Goal: Task Accomplishment & Management: Manage account settings

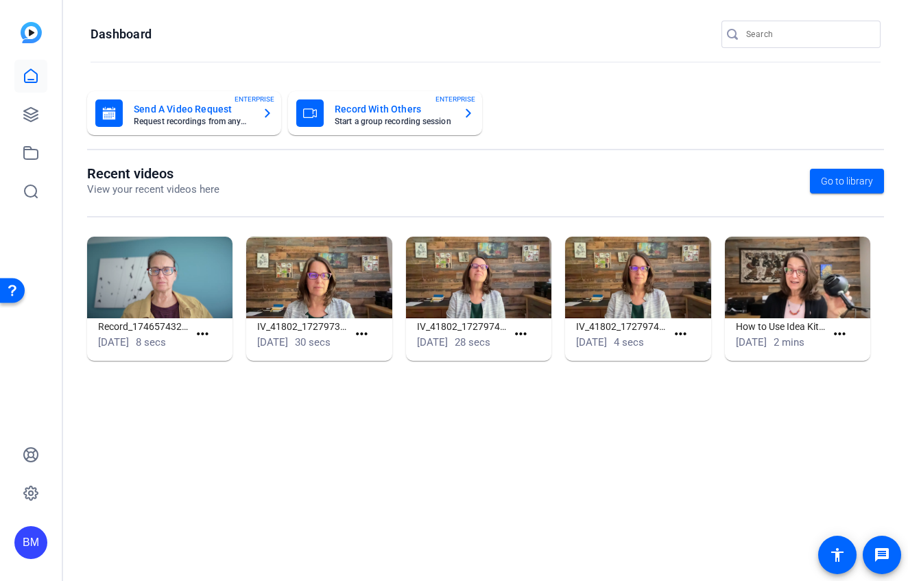
click at [785, 44] on div at bounding box center [807, 34] width 123 height 27
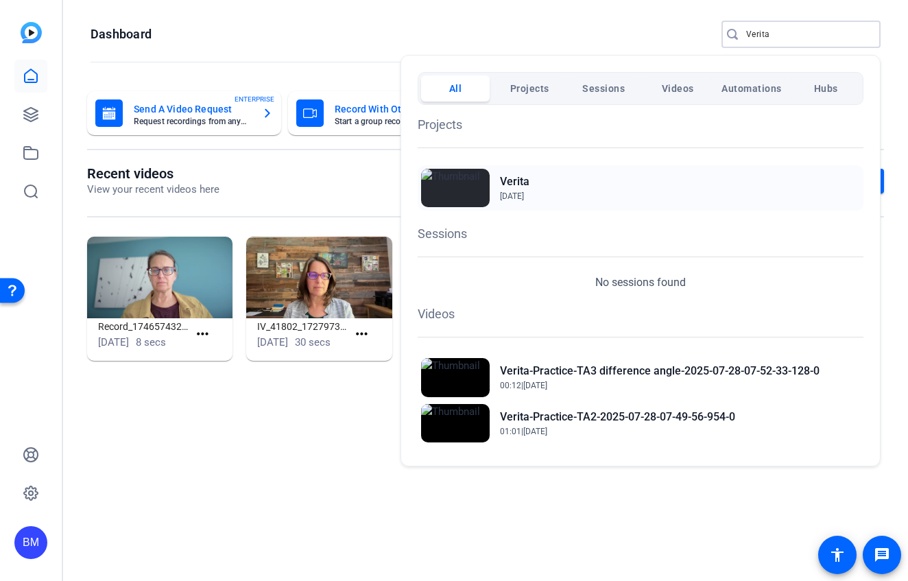
type input "Verita"
click at [523, 197] on span "Jul 27, 2025" at bounding box center [512, 196] width 24 height 10
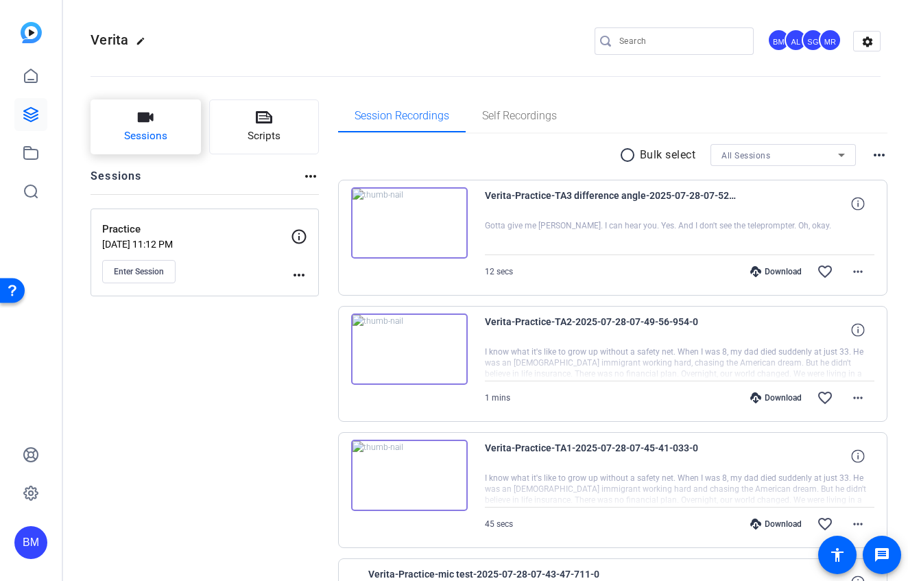
click at [136, 128] on span "Sessions" at bounding box center [145, 136] width 43 height 16
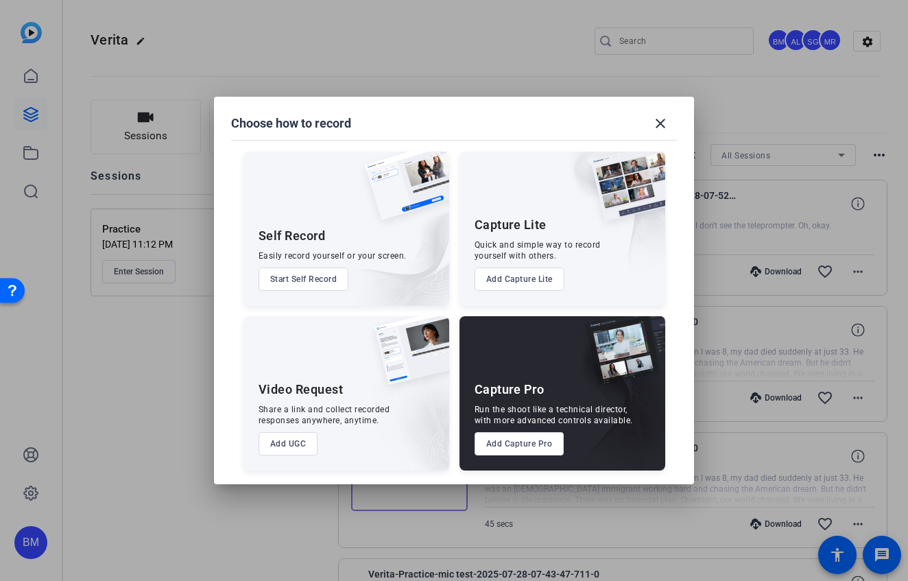
click at [502, 437] on button "Add Capture Pro" at bounding box center [520, 443] width 90 height 23
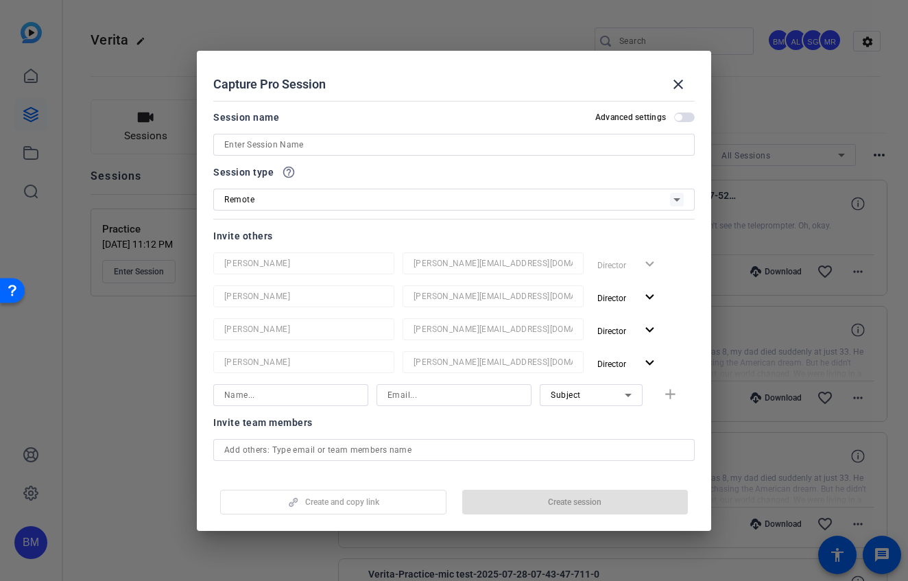
click at [363, 140] on input at bounding box center [454, 145] width 460 height 16
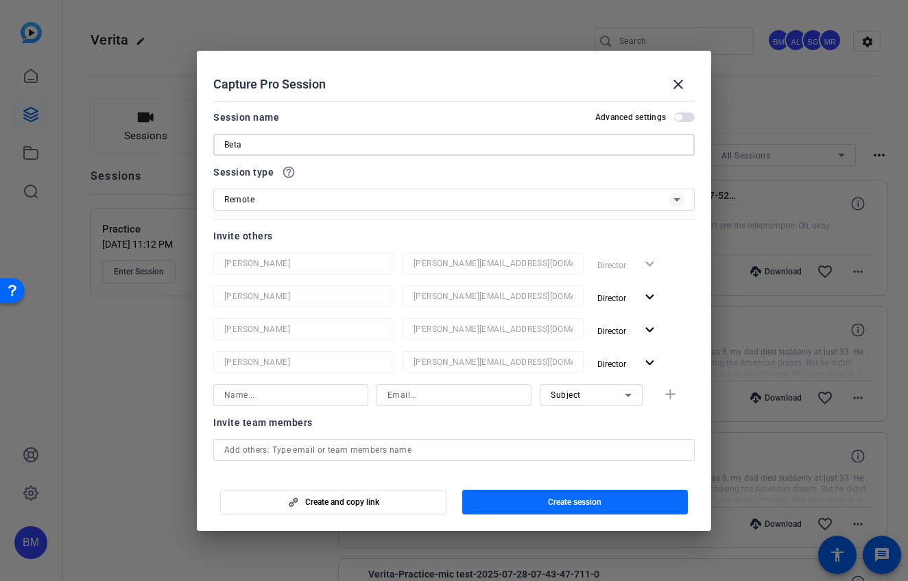
type input "Beta"
click at [565, 504] on span "Create session" at bounding box center [575, 502] width 54 height 11
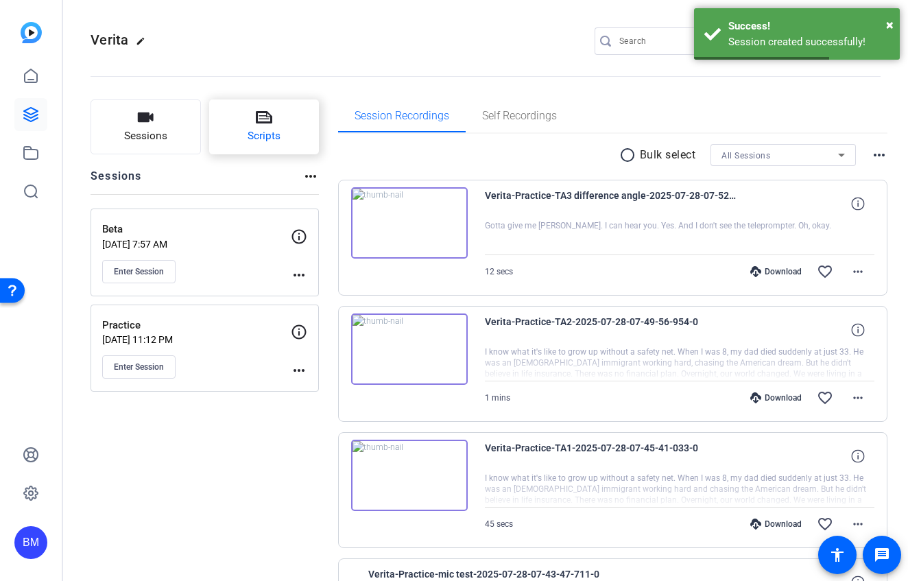
click at [260, 120] on icon at bounding box center [264, 117] width 16 height 16
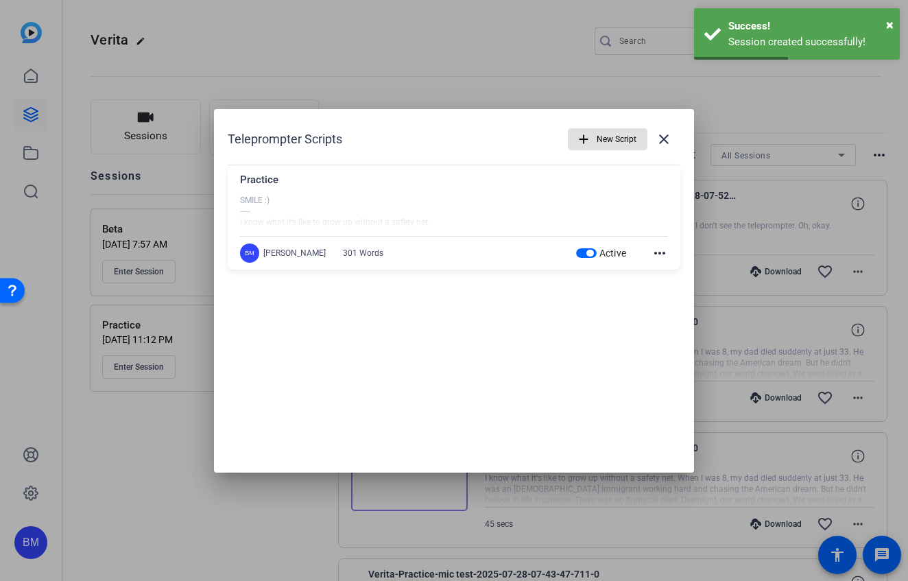
click at [616, 131] on span "New Script" at bounding box center [617, 139] width 40 height 26
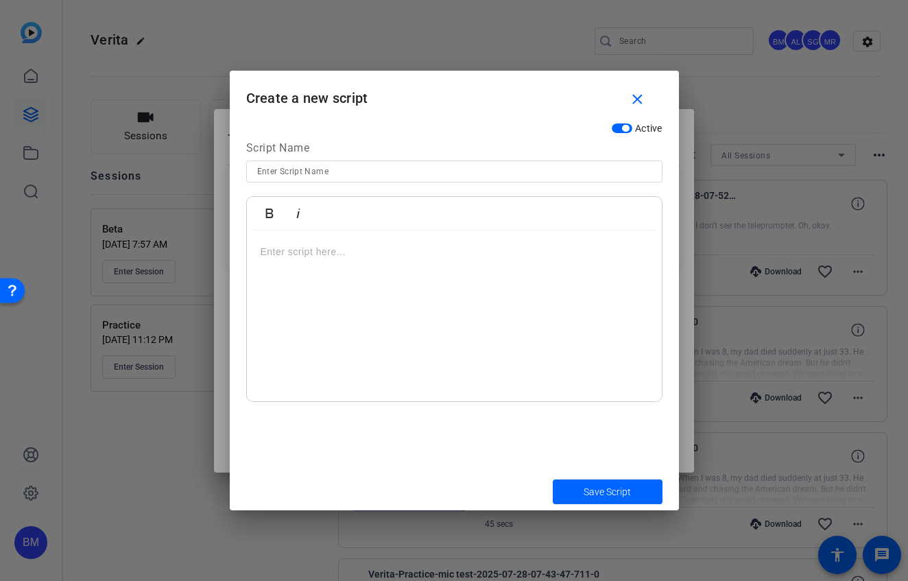
click at [322, 259] on div at bounding box center [454, 317] width 415 height 172
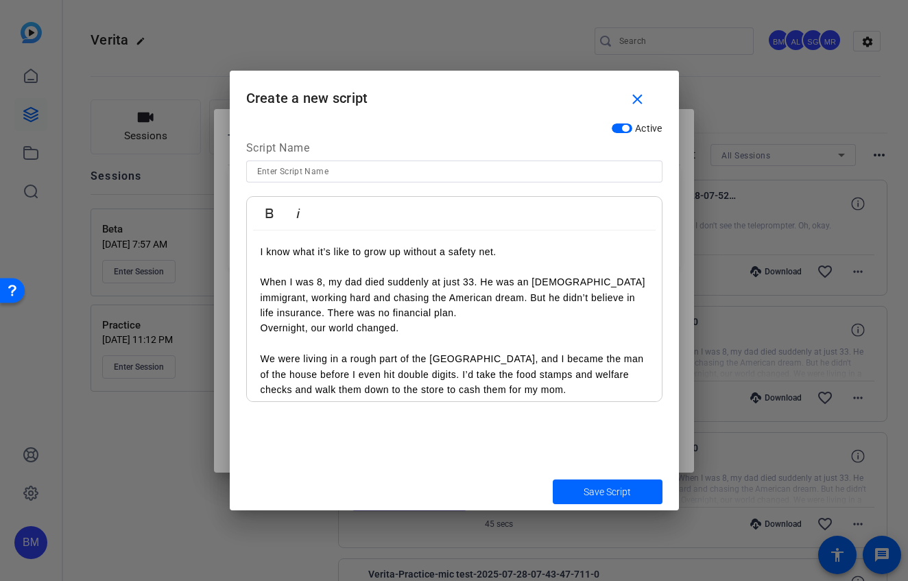
click at [254, 249] on div "I know what it’s like to grow up without a safety net. When I was 8, my dad die…" at bounding box center [454, 521] width 415 height 580
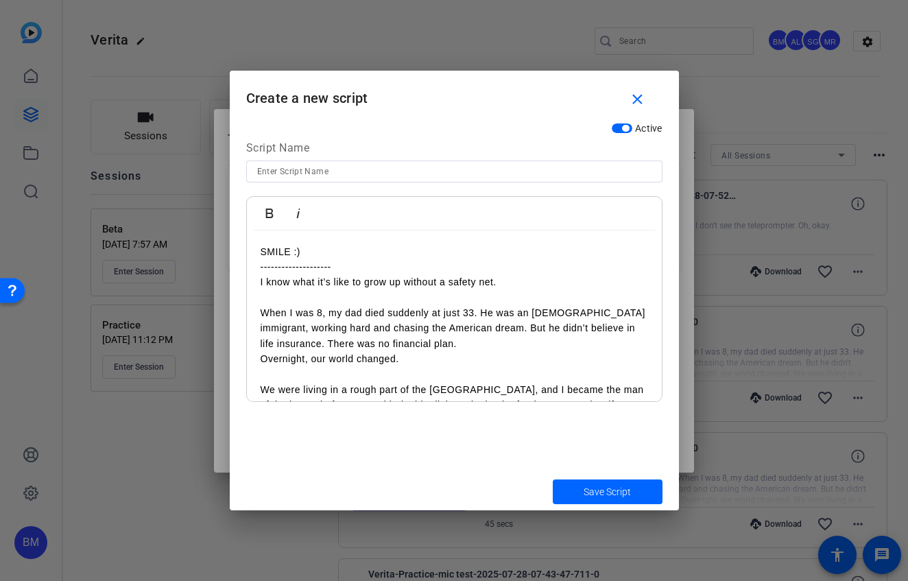
scroll to position [275, 0]
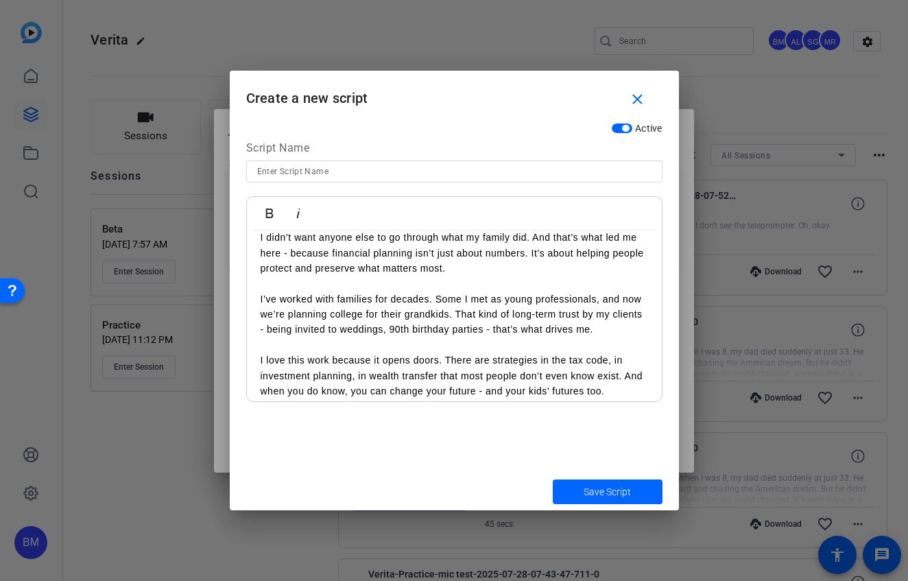
click at [279, 175] on input at bounding box center [454, 171] width 394 height 16
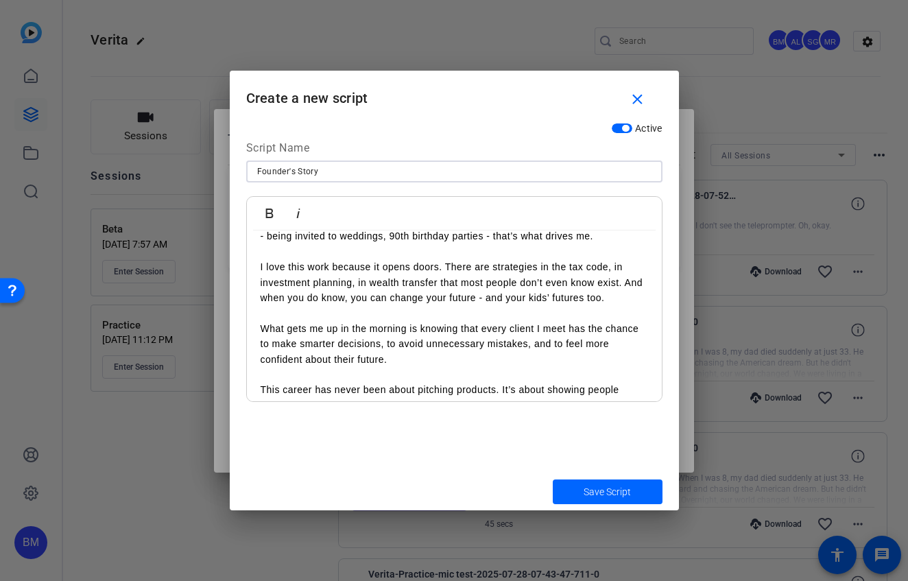
scroll to position [440, 0]
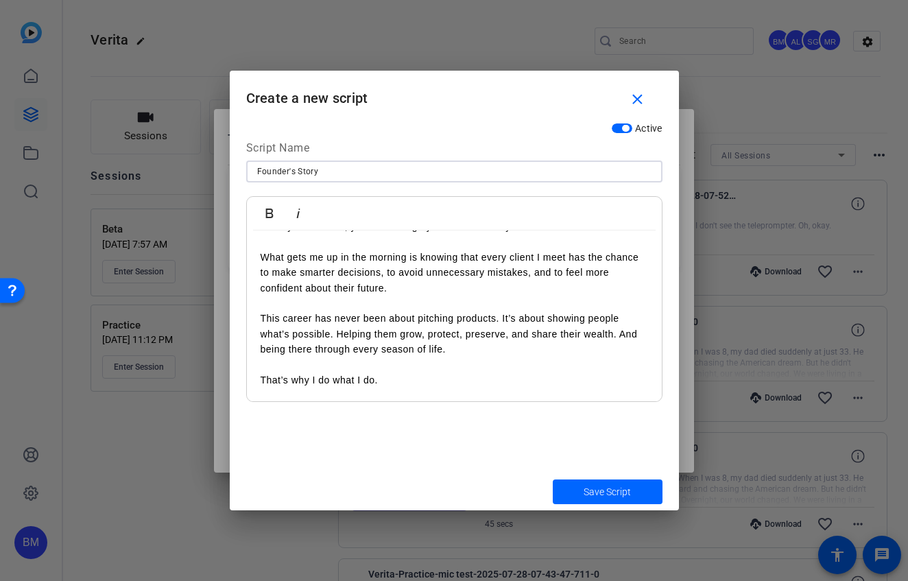
type input "Founder's Story"
click at [442, 386] on p "That’s why I do what I do." at bounding box center [455, 380] width 388 height 15
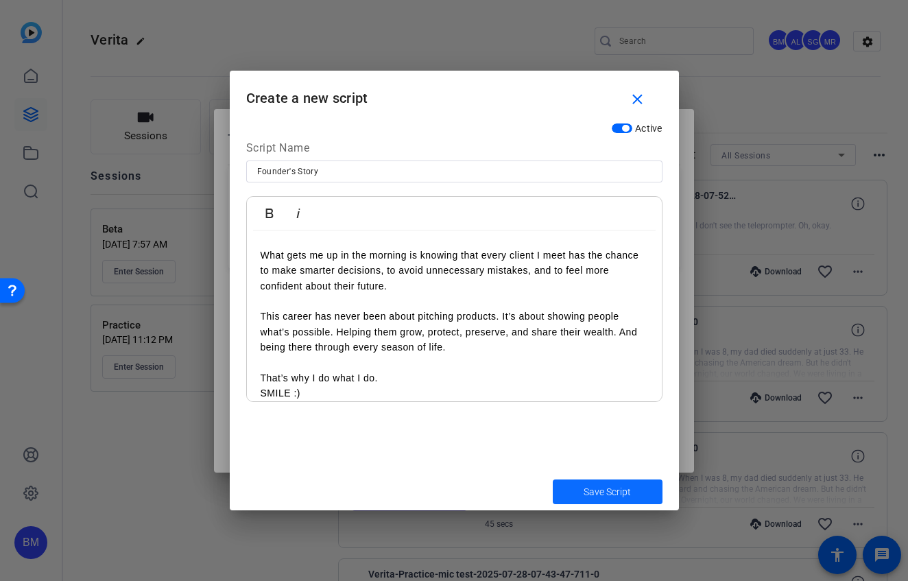
click at [618, 488] on span "Save Script" at bounding box center [607, 492] width 47 height 14
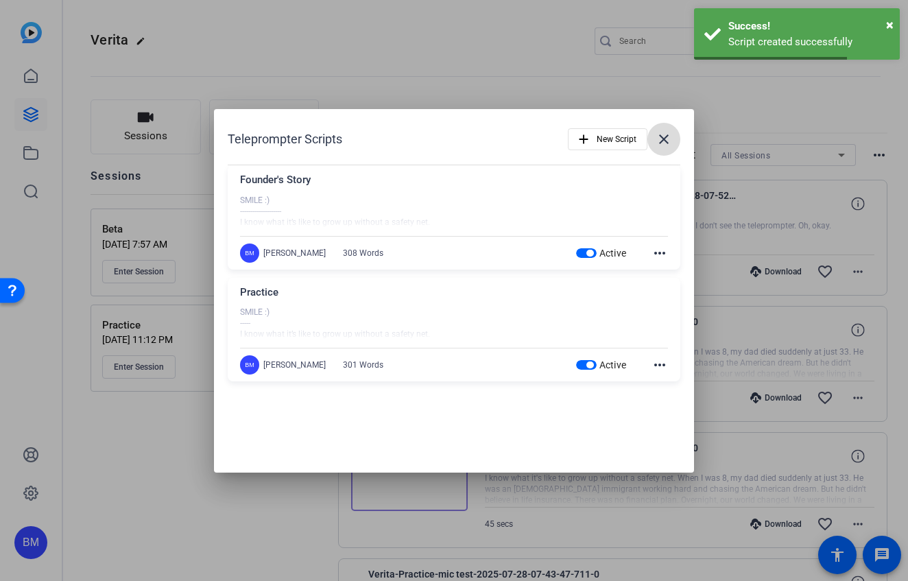
click at [667, 145] on mat-icon "close" at bounding box center [664, 139] width 16 height 16
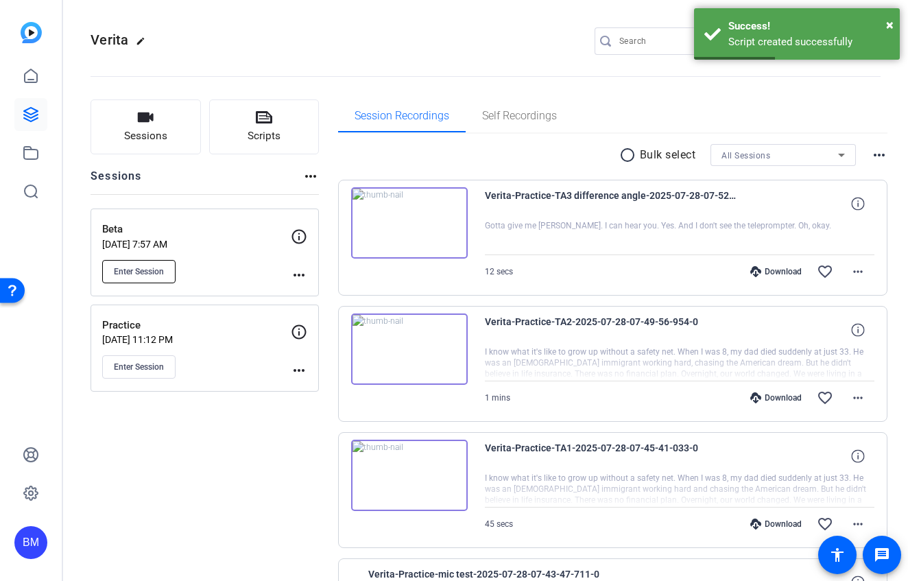
click at [150, 268] on span "Enter Session" at bounding box center [139, 271] width 50 height 11
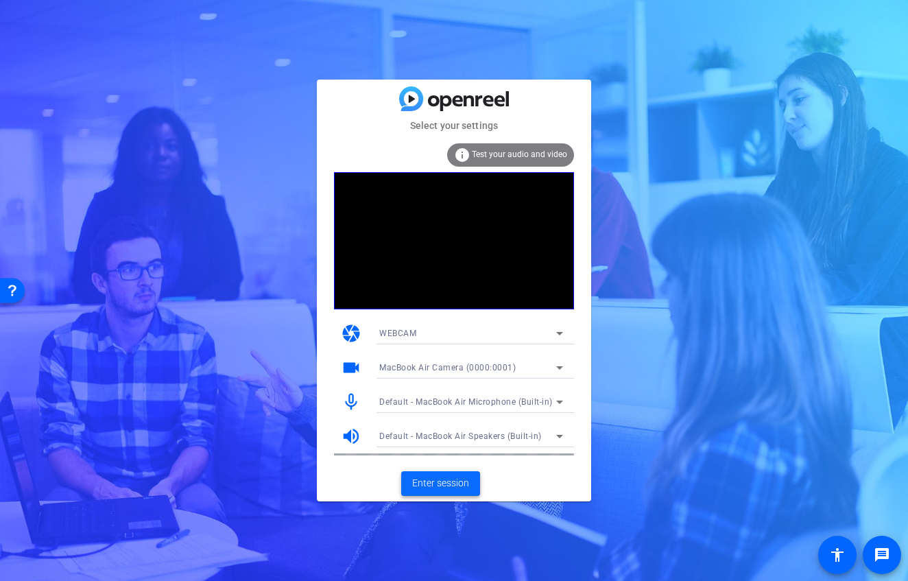
click at [434, 486] on span "Enter session" at bounding box center [440, 483] width 57 height 14
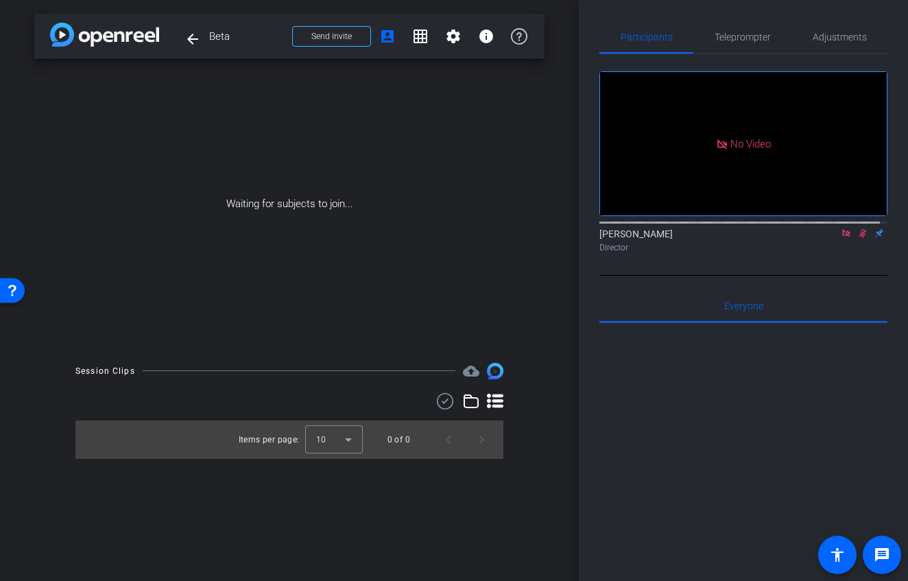
click at [841, 238] on icon at bounding box center [846, 233] width 11 height 10
click at [333, 41] on span "Send invite" at bounding box center [331, 36] width 40 height 11
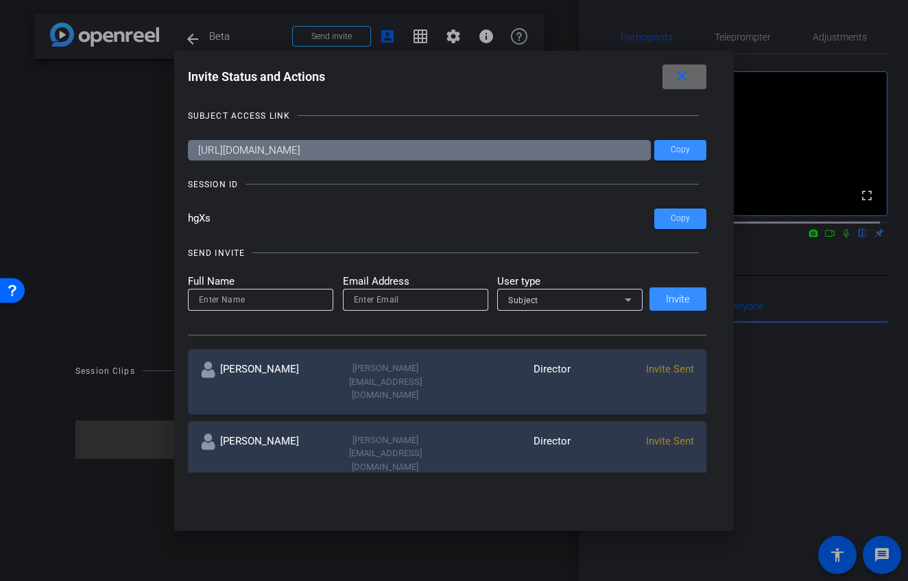
click at [687, 83] on mat-icon "close" at bounding box center [682, 76] width 17 height 17
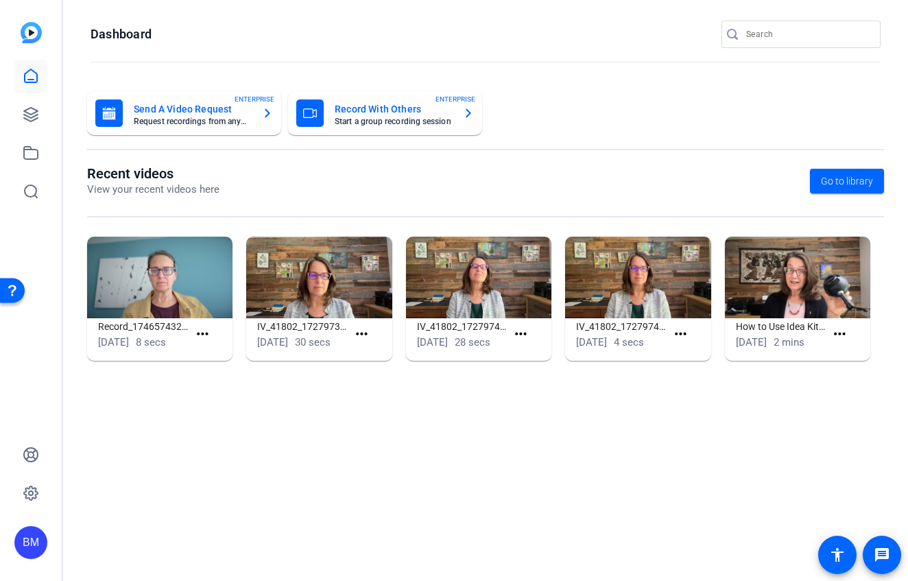
click at [827, 38] on input "Search" at bounding box center [807, 34] width 123 height 16
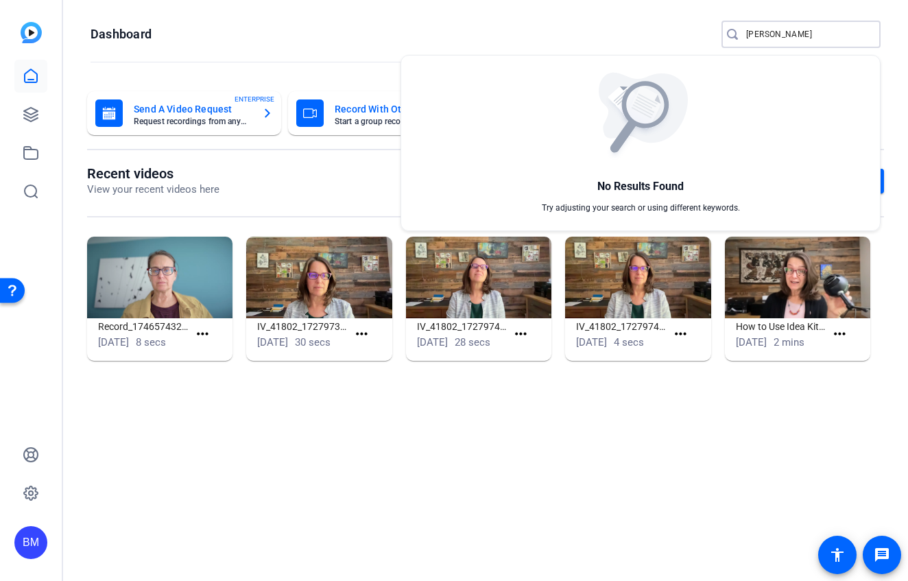
type input "Danielle Knox"
drag, startPoint x: 804, startPoint y: 27, endPoint x: 757, endPoint y: 36, distance: 47.6
click at [757, 36] on div at bounding box center [454, 290] width 908 height 581
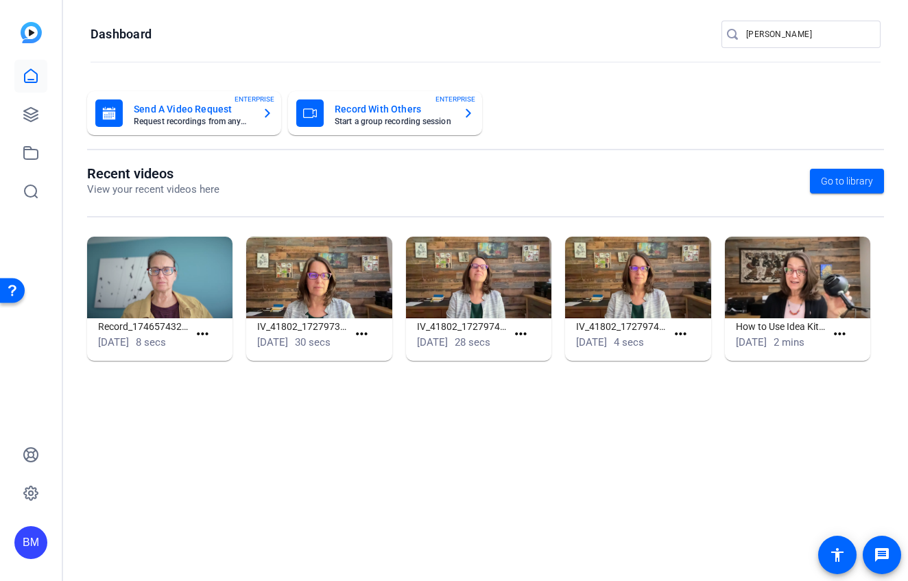
click at [796, 34] on input "Danielle Knox" at bounding box center [807, 34] width 123 height 16
drag, startPoint x: 805, startPoint y: 35, endPoint x: 733, endPoint y: 34, distance: 72.0
click at [733, 34] on div "Danielle Knox" at bounding box center [796, 34] width 148 height 27
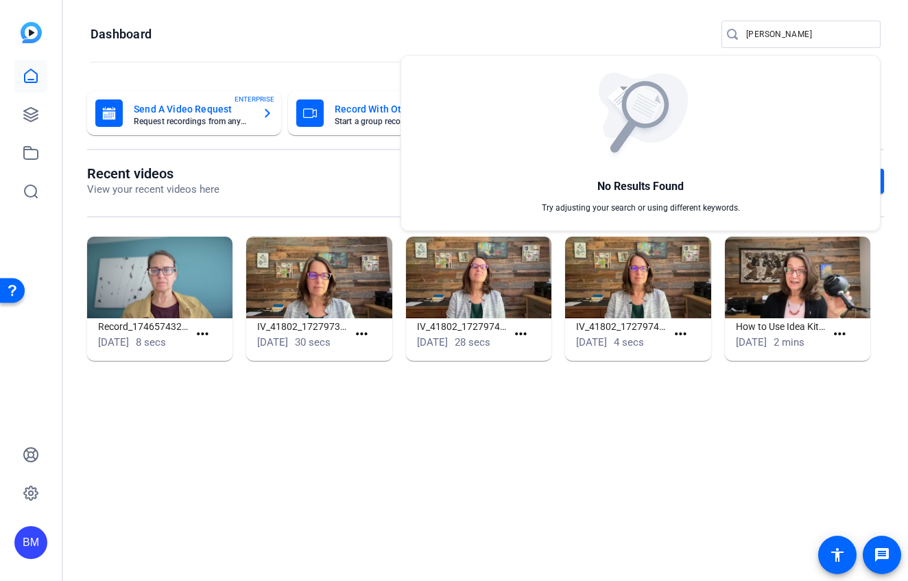
click at [667, 28] on div at bounding box center [454, 290] width 908 height 581
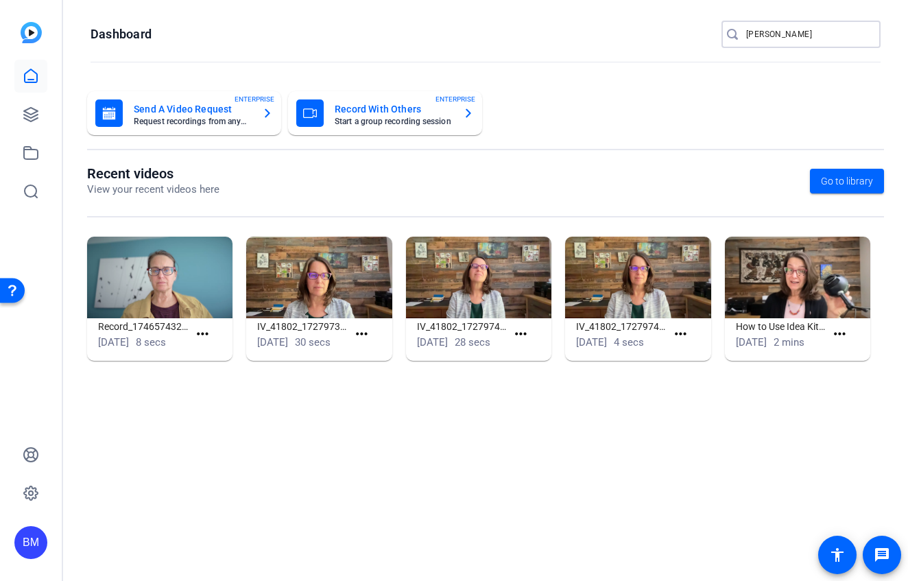
drag, startPoint x: 766, startPoint y: 37, endPoint x: 740, endPoint y: 38, distance: 26.8
click at [740, 38] on div "knox" at bounding box center [796, 34] width 148 height 27
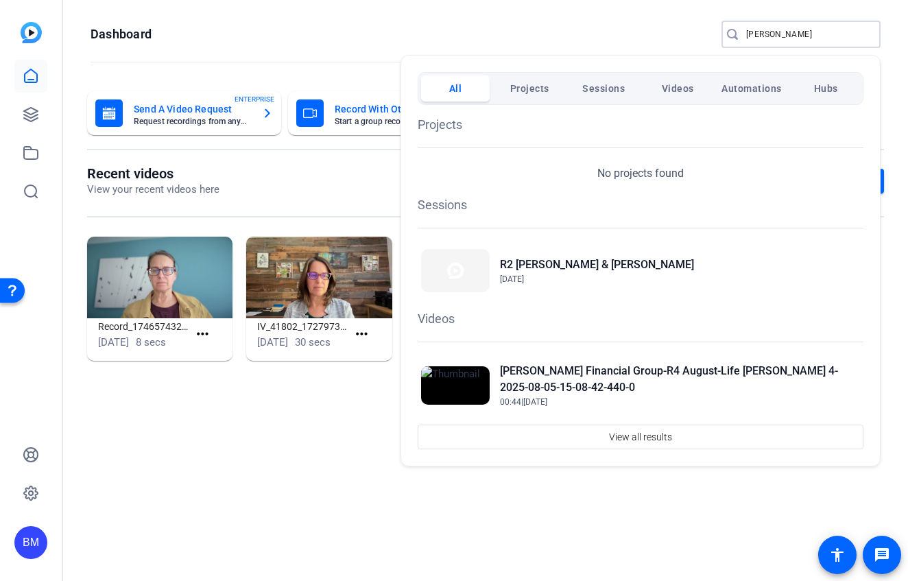
type input "danielle"
click at [628, 54] on div at bounding box center [454, 290] width 908 height 581
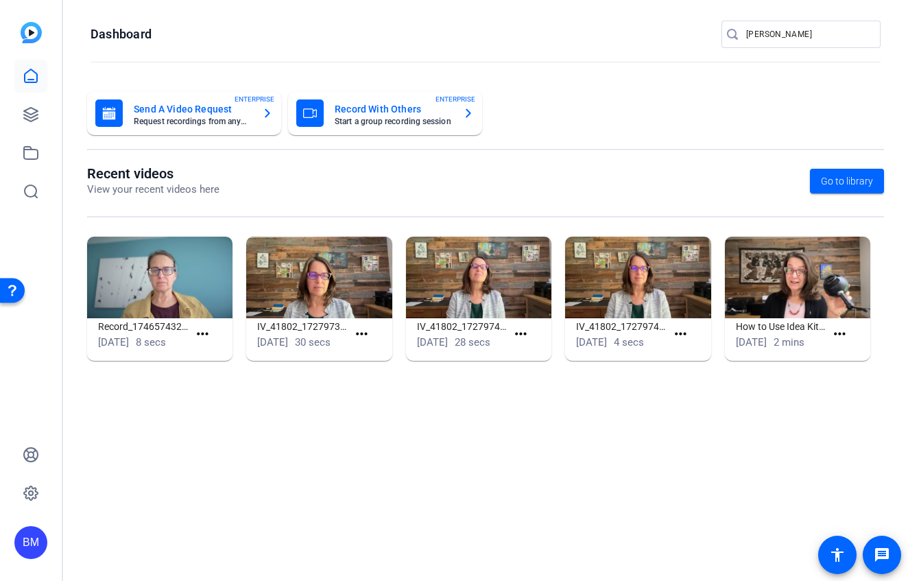
click at [805, 32] on input "danielle" at bounding box center [807, 34] width 123 height 16
drag, startPoint x: 800, startPoint y: 35, endPoint x: 716, endPoint y: 32, distance: 83.8
click at [716, 32] on openreel-page-title "Dashboard danielle" at bounding box center [486, 34] width 790 height 27
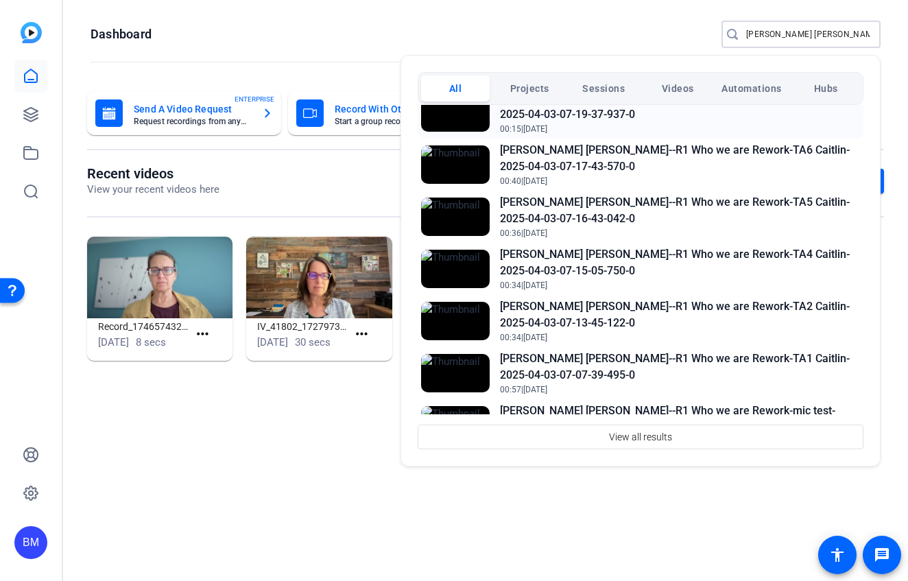
scroll to position [361, 0]
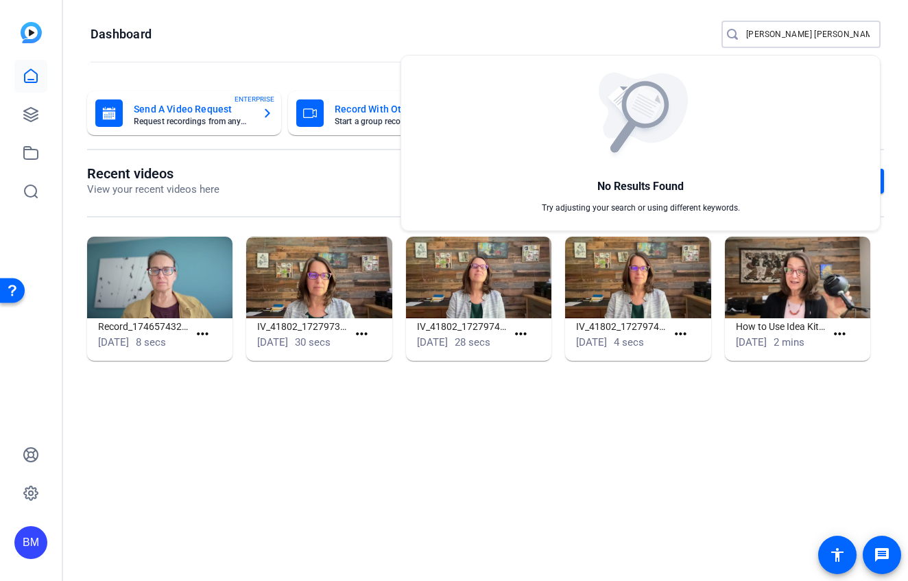
type input "raymond james danielle"
drag, startPoint x: 845, startPoint y: 32, endPoint x: 774, endPoint y: 32, distance: 71.3
click at [770, 33] on div at bounding box center [454, 290] width 908 height 581
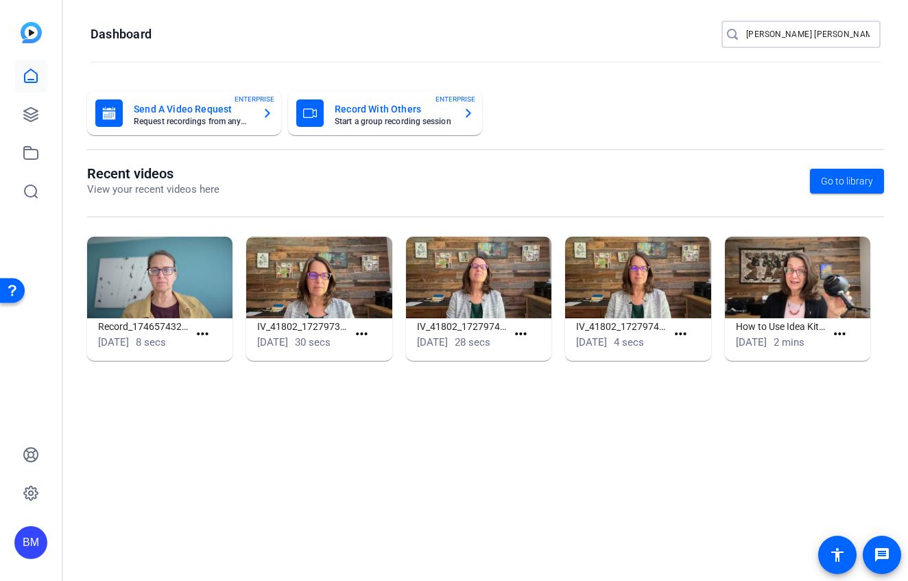
click at [840, 34] on input "raymond james danielle" at bounding box center [807, 34] width 123 height 16
drag, startPoint x: 838, startPoint y: 36, endPoint x: 740, endPoint y: 36, distance: 98.8
click at [740, 36] on div "raymond james danielle" at bounding box center [796, 34] width 148 height 27
click at [25, 116] on icon at bounding box center [31, 115] width 14 height 14
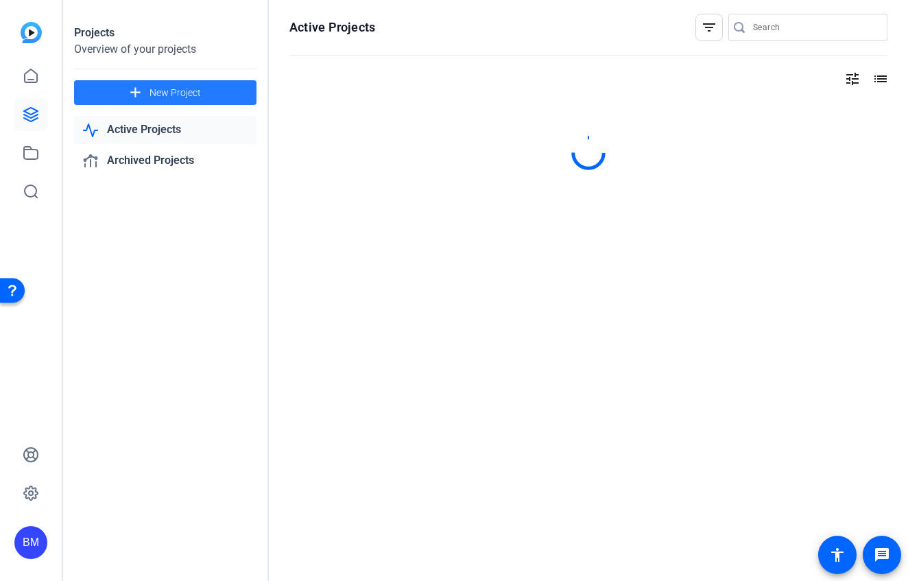
click at [125, 95] on span at bounding box center [165, 92] width 182 height 33
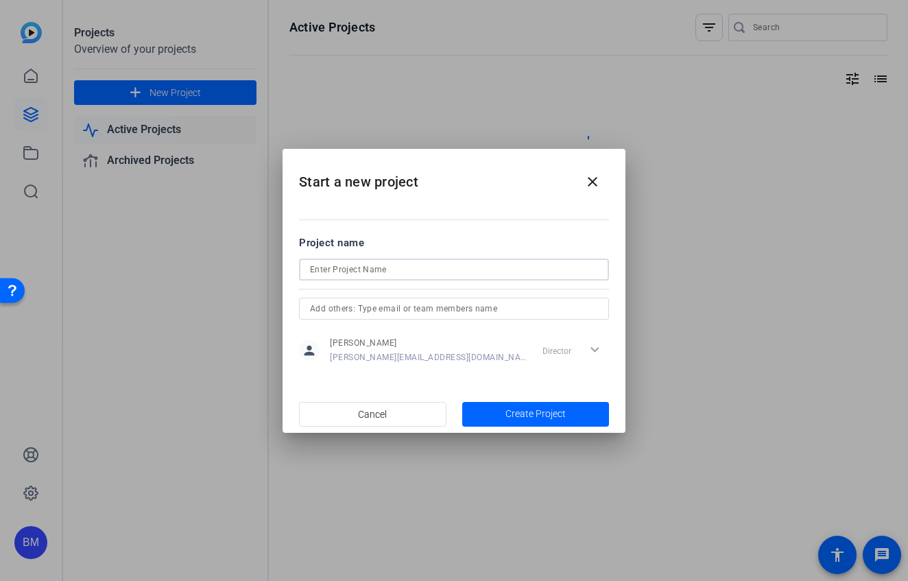
click at [448, 265] on input at bounding box center [454, 269] width 288 height 16
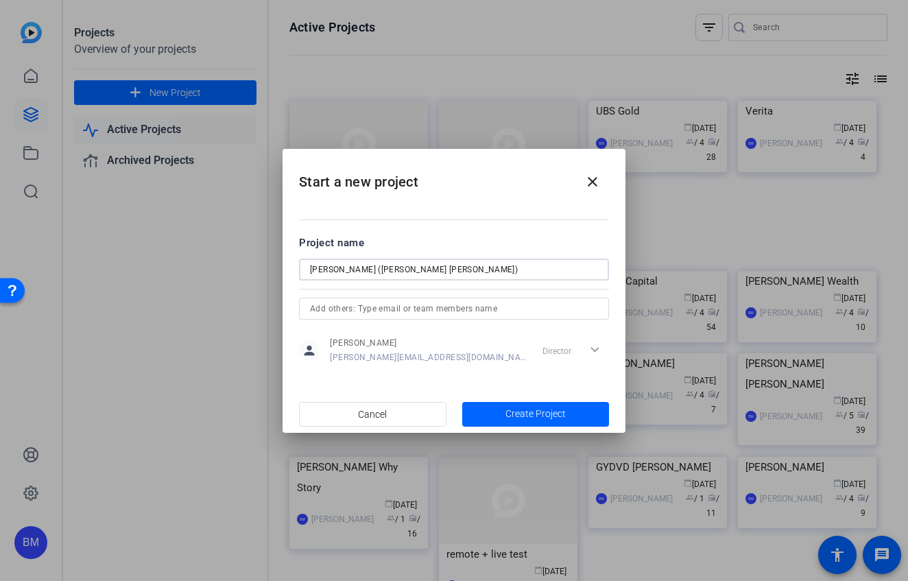
type input "Danielle Knox (Raymond James)"
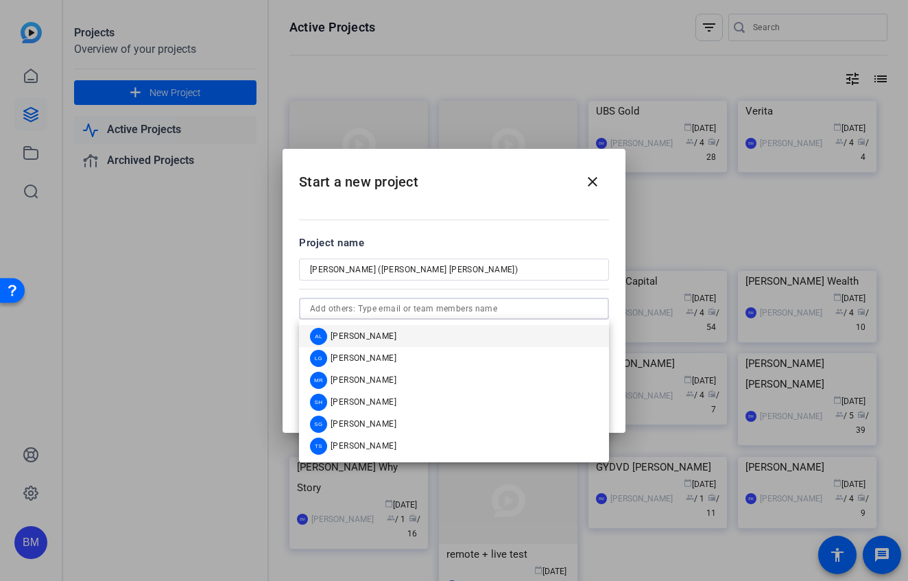
click at [404, 309] on input "text" at bounding box center [454, 308] width 288 height 16
click at [362, 337] on span "[PERSON_NAME]" at bounding box center [364, 336] width 66 height 11
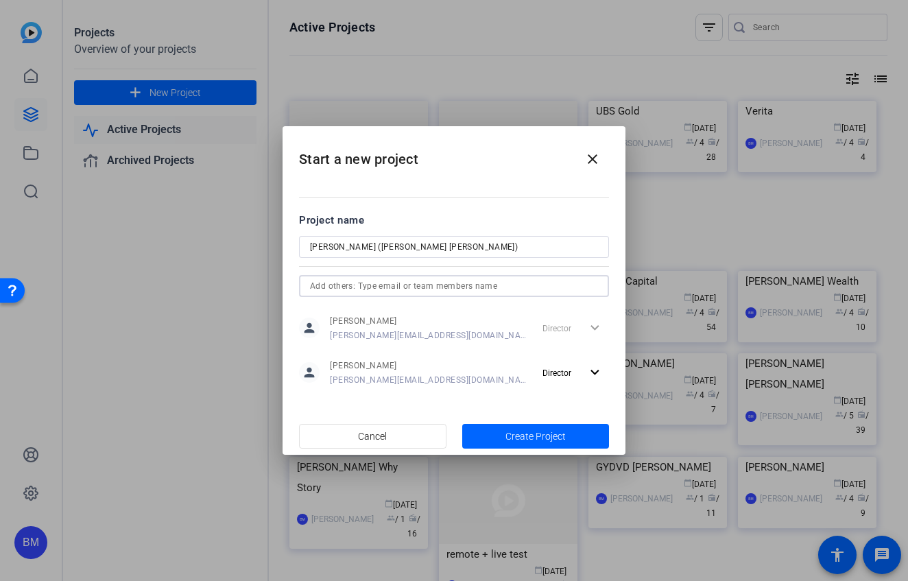
click at [392, 287] on input "text" at bounding box center [454, 286] width 288 height 16
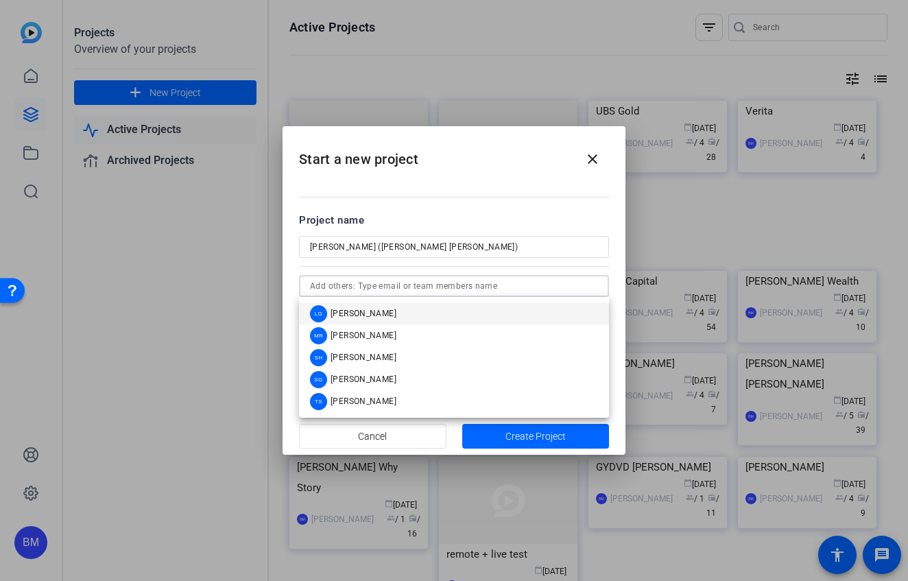
click at [389, 335] on mat-option "MR Molly Roland" at bounding box center [454, 335] width 310 height 22
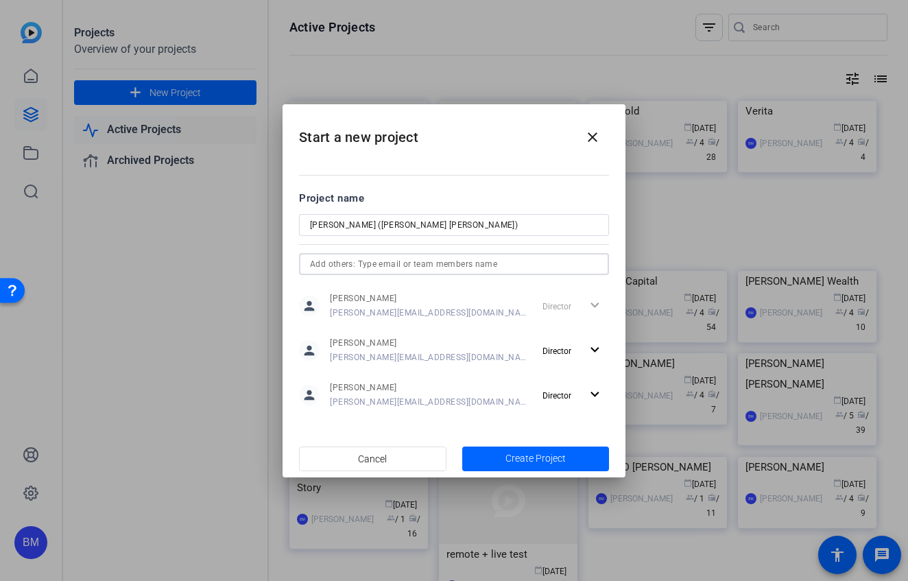
click at [386, 262] on input "text" at bounding box center [454, 264] width 288 height 16
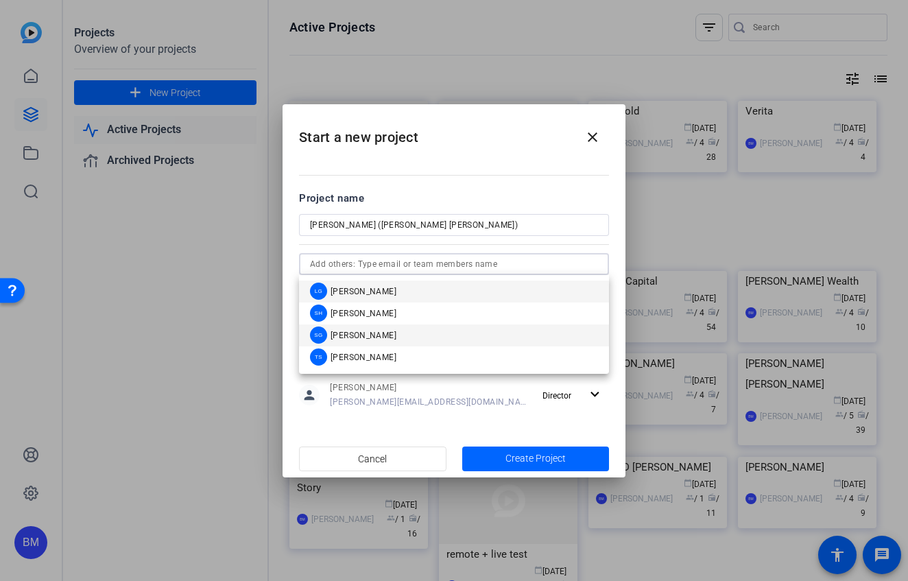
click at [384, 330] on span "[PERSON_NAME]" at bounding box center [364, 335] width 66 height 11
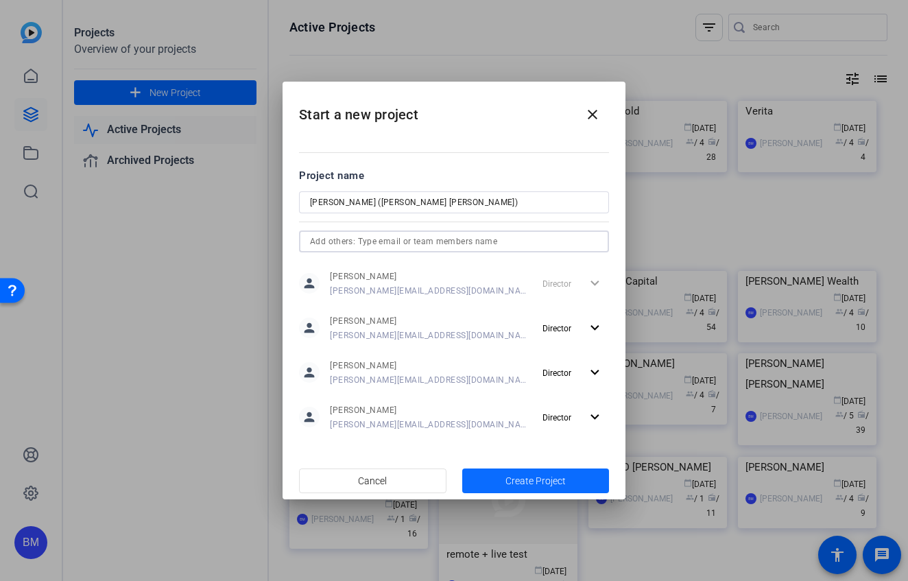
click at [501, 475] on span "button" at bounding box center [535, 480] width 147 height 33
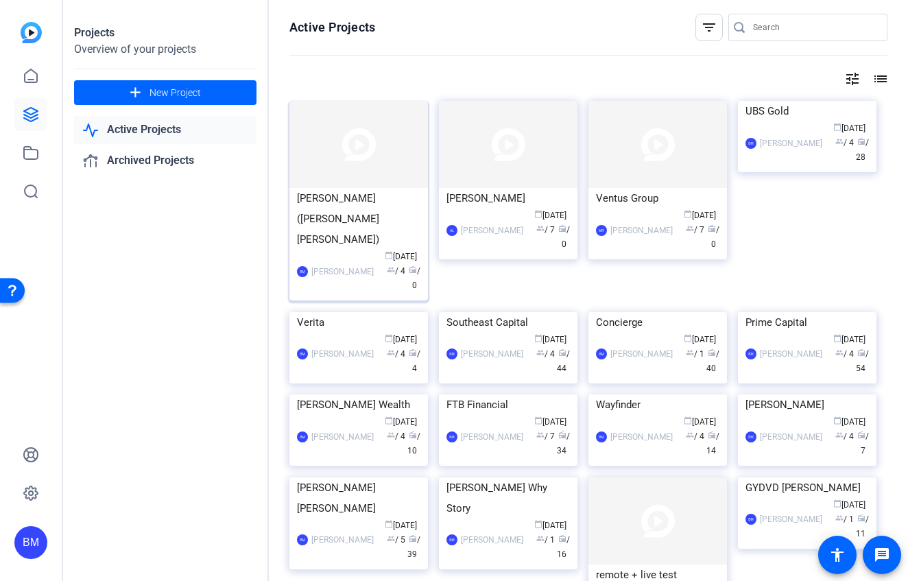
click at [364, 206] on div "Danielle Knox (Raymond James)" at bounding box center [358, 219] width 123 height 62
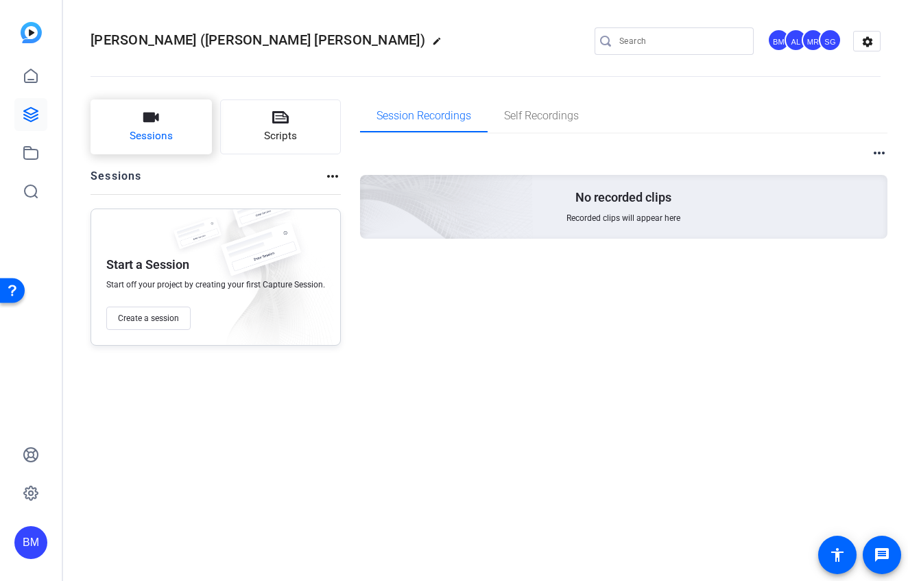
click at [148, 134] on span "Sessions" at bounding box center [151, 136] width 43 height 16
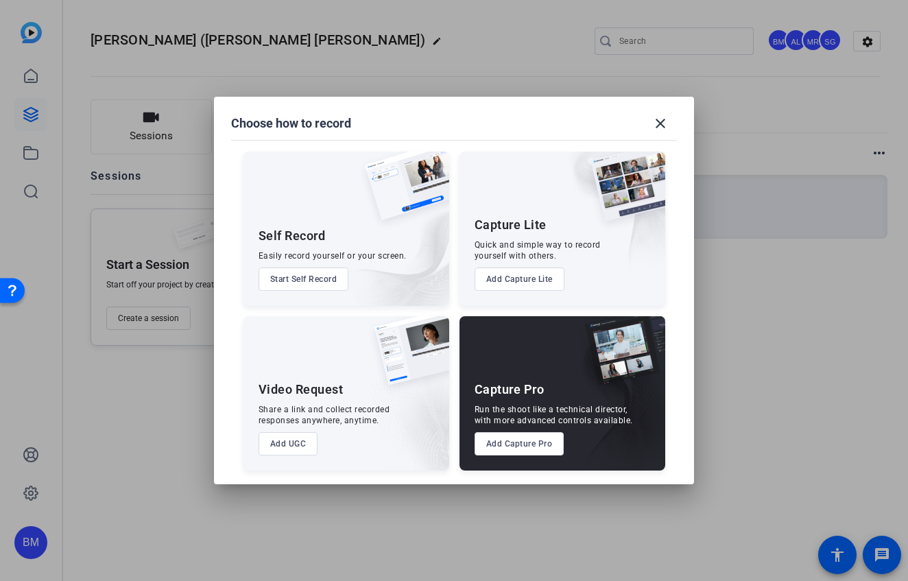
click at [525, 442] on button "Add Capture Pro" at bounding box center [520, 443] width 90 height 23
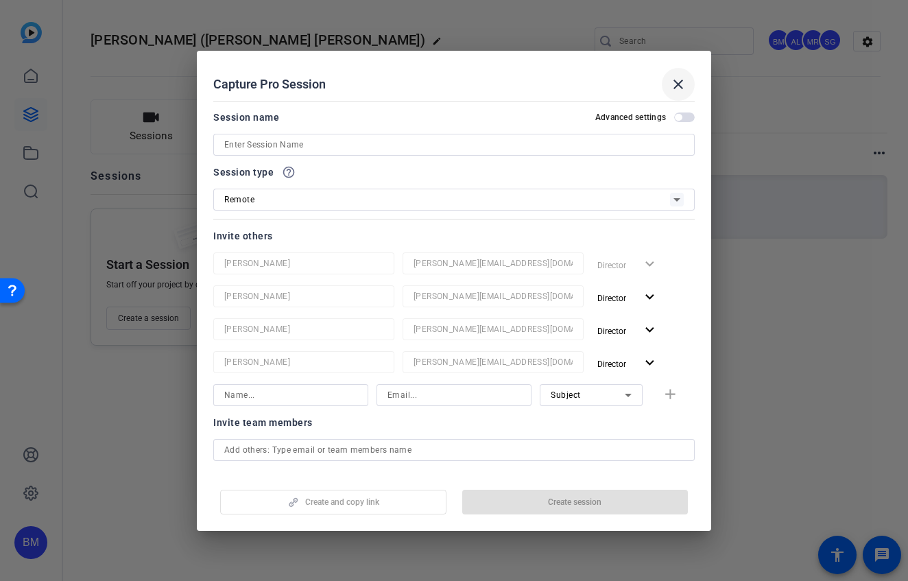
click at [681, 76] on mat-icon "close" at bounding box center [678, 84] width 16 height 16
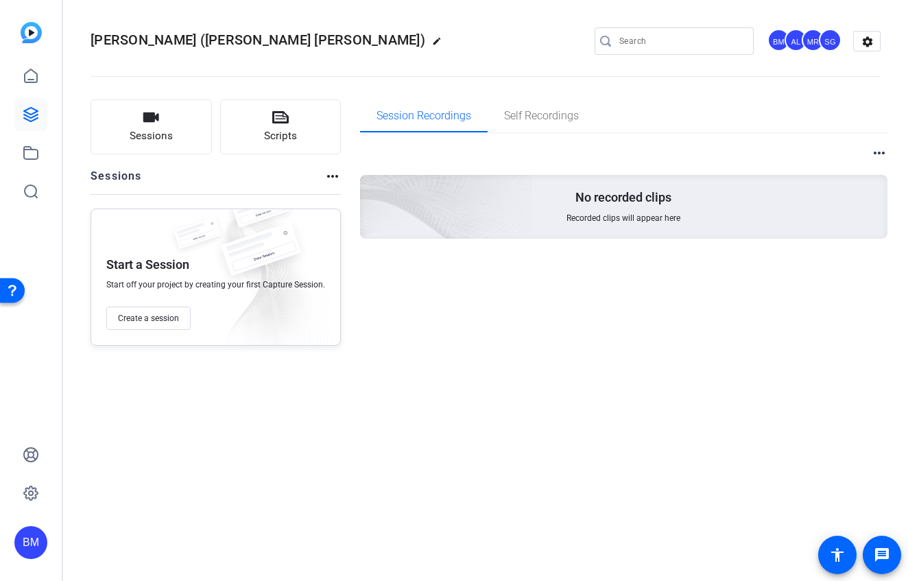
click at [432, 41] on mat-icon "edit" at bounding box center [440, 44] width 16 height 16
click at [233, 40] on span "clear" at bounding box center [234, 41] width 16 height 16
click at [879, 154] on mat-icon "more_horiz" at bounding box center [879, 153] width 16 height 16
click at [728, 112] on div at bounding box center [454, 290] width 908 height 581
click at [849, 32] on div "BM AL MR SG settings" at bounding box center [738, 40] width 286 height 27
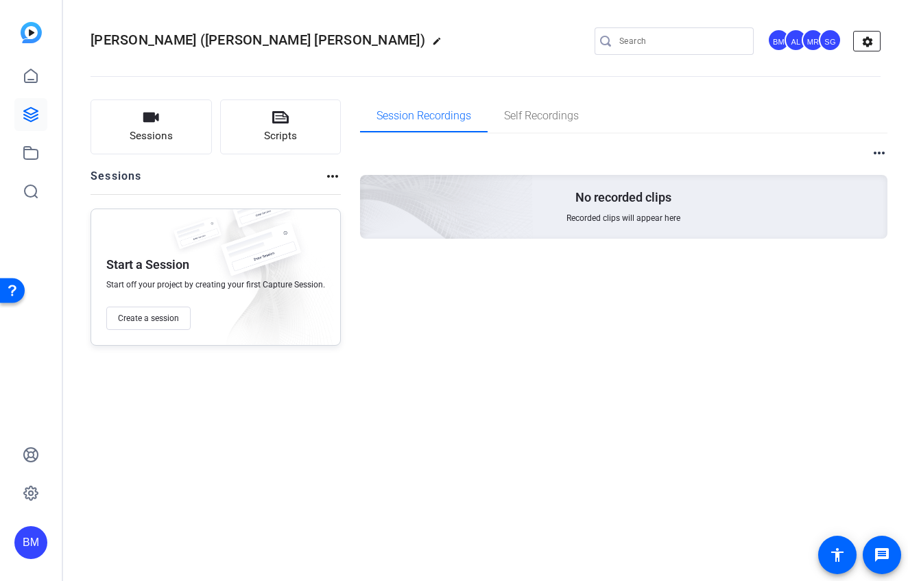
click at [870, 36] on mat-icon "settings" at bounding box center [867, 42] width 27 height 21
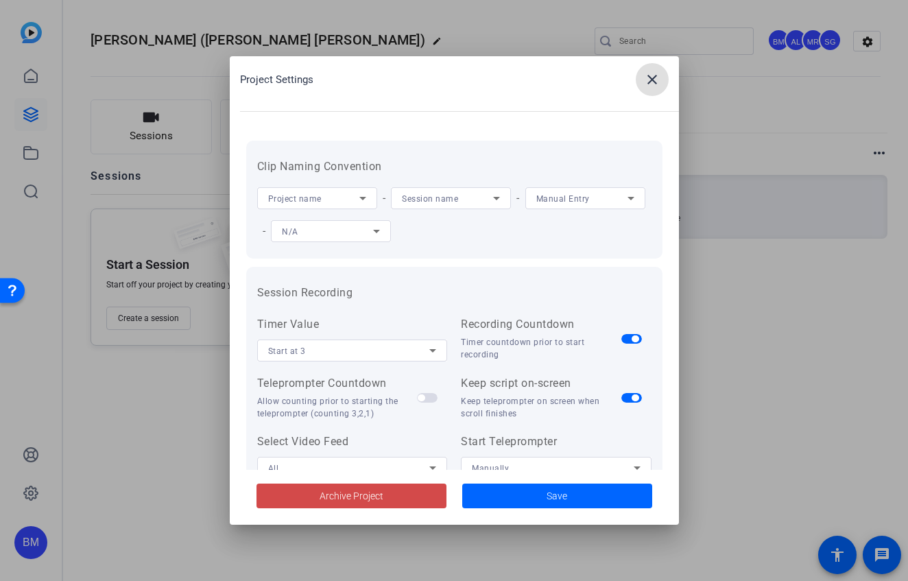
click at [381, 488] on button "Archive Project" at bounding box center [352, 496] width 190 height 25
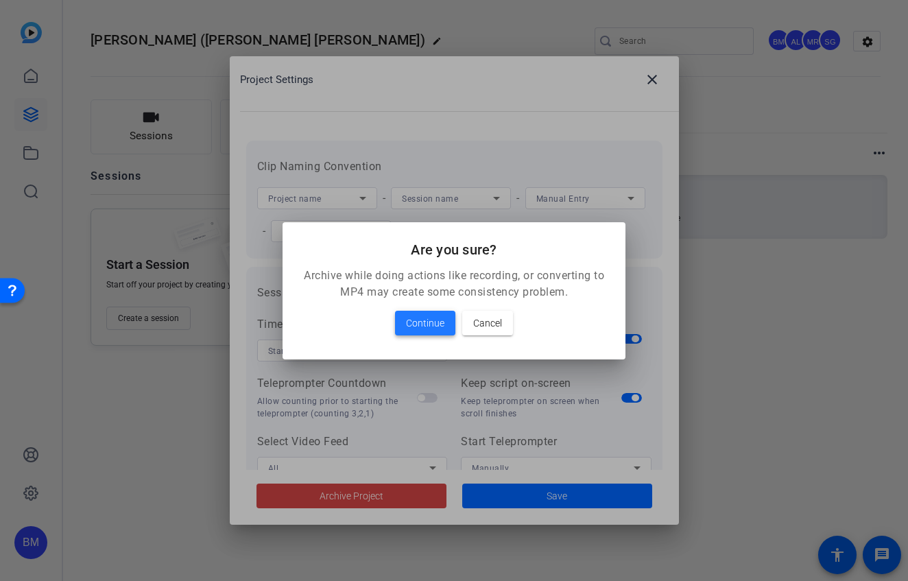
click at [423, 324] on span "Continue" at bounding box center [425, 323] width 38 height 16
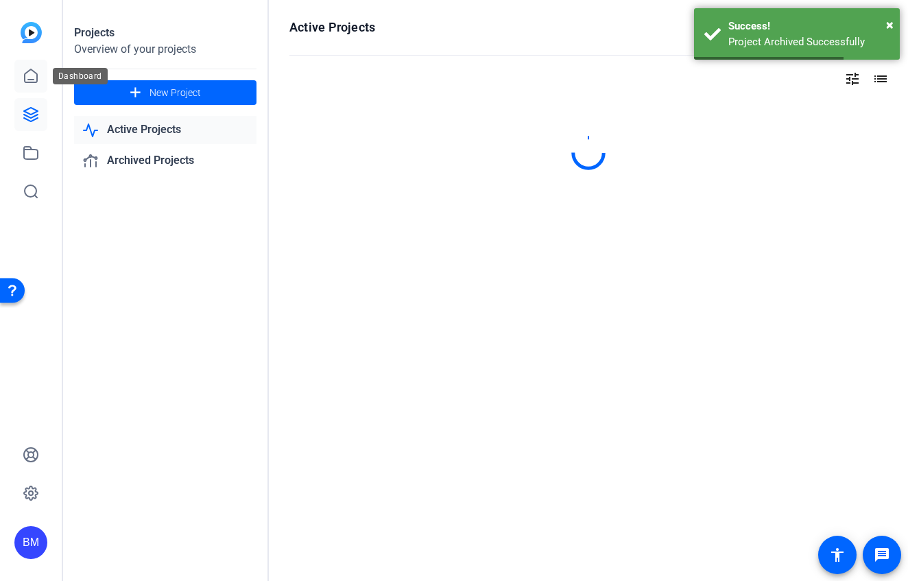
click at [18, 71] on link at bounding box center [30, 76] width 33 height 33
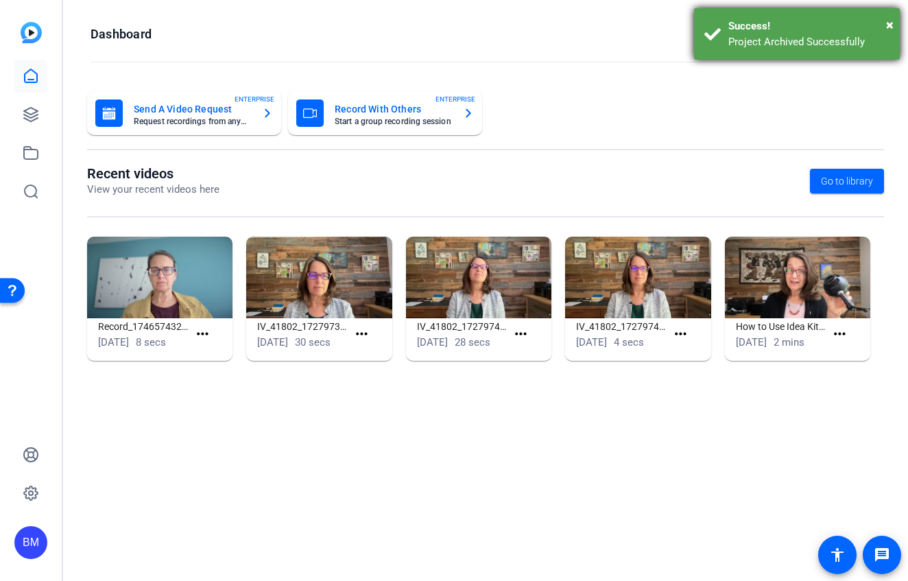
click at [898, 16] on div "× Success! Project Archived Successfully" at bounding box center [797, 33] width 206 height 51
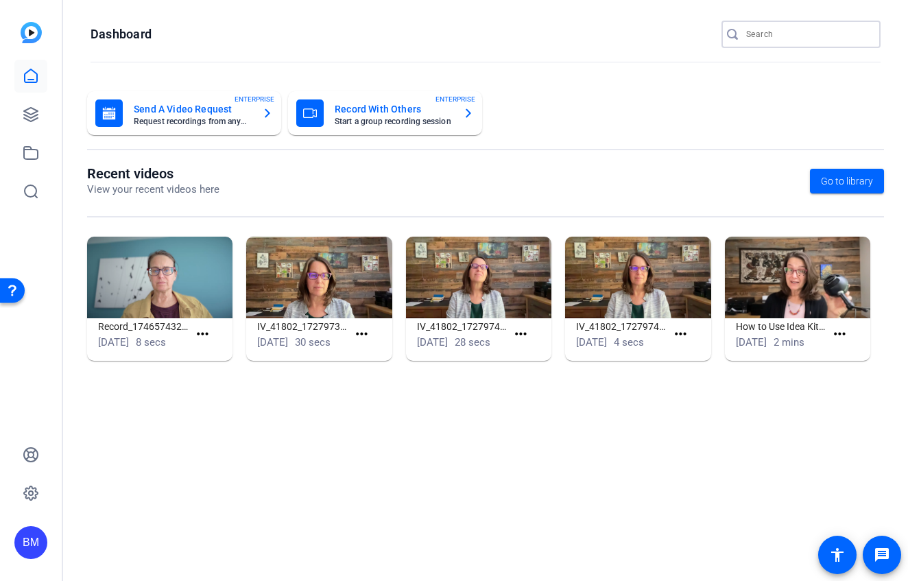
click at [803, 36] on input "Search" at bounding box center [807, 34] width 123 height 16
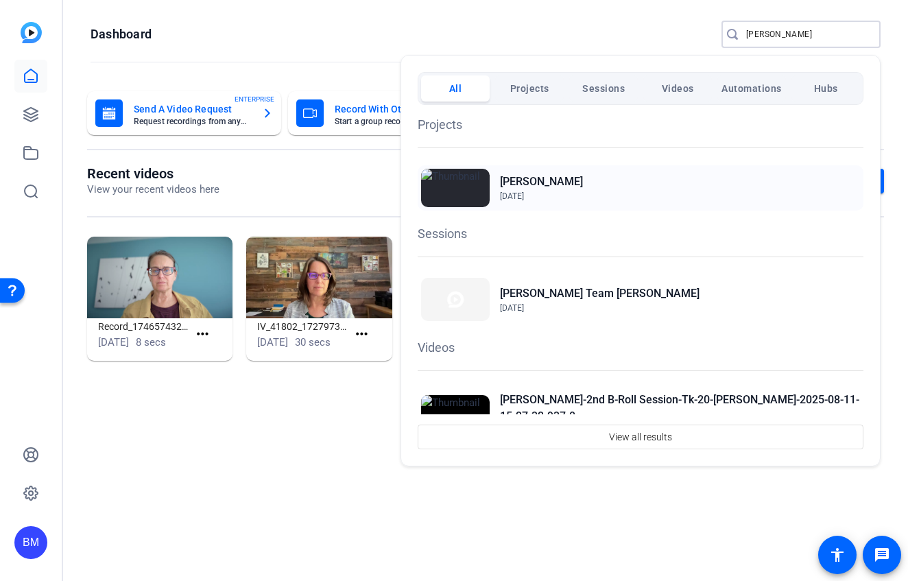
type input "[PERSON_NAME]"
click at [521, 188] on h2 "[PERSON_NAME]" at bounding box center [541, 182] width 83 height 16
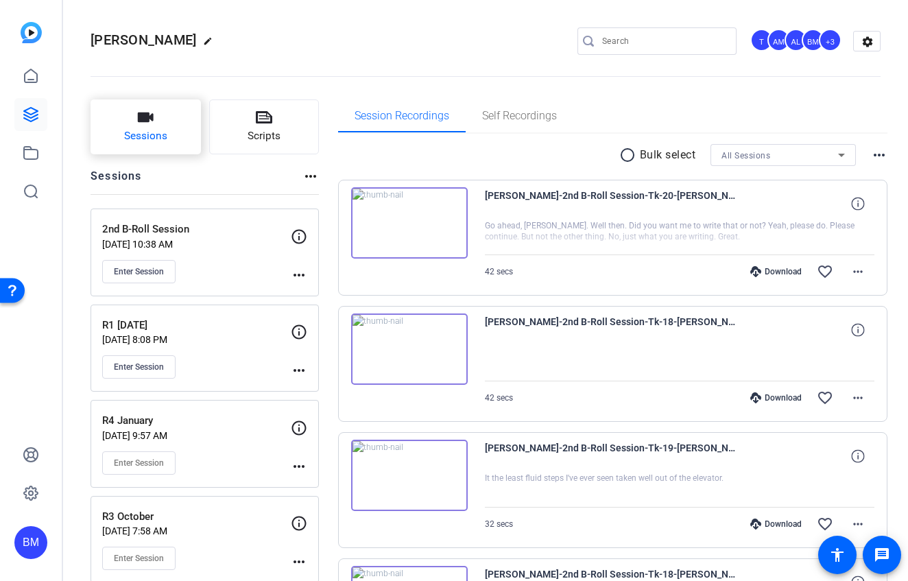
click at [161, 127] on button "Sessions" at bounding box center [146, 126] width 110 height 55
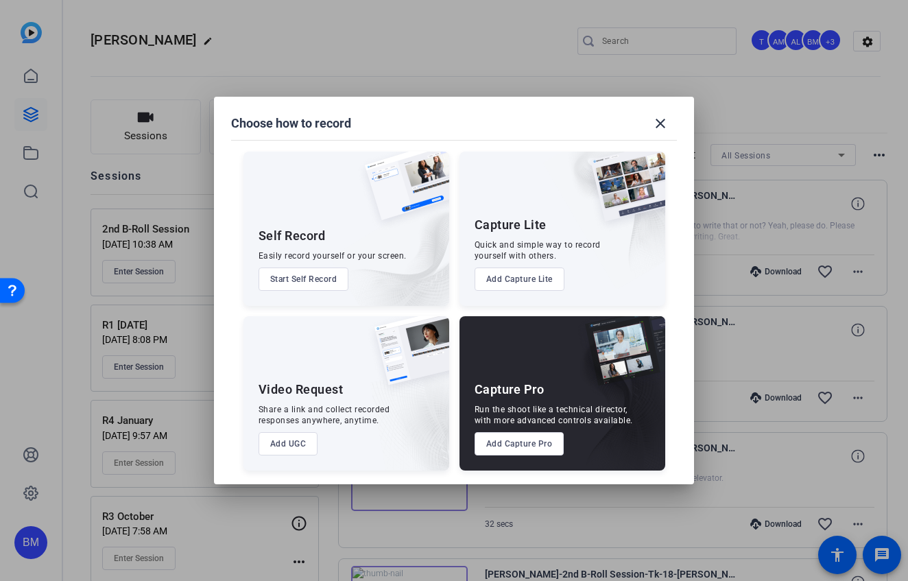
click at [546, 425] on div "Run the shoot like a technical director, with more advanced controls available." at bounding box center [554, 415] width 158 height 22
click at [535, 442] on button "Add Capture Pro" at bounding box center [520, 443] width 90 height 23
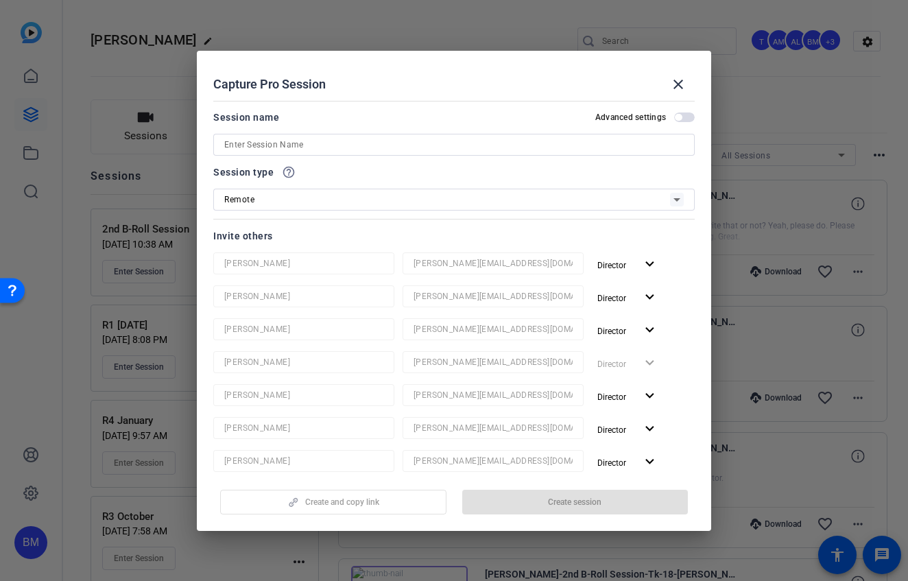
click at [451, 143] on input at bounding box center [454, 145] width 460 height 16
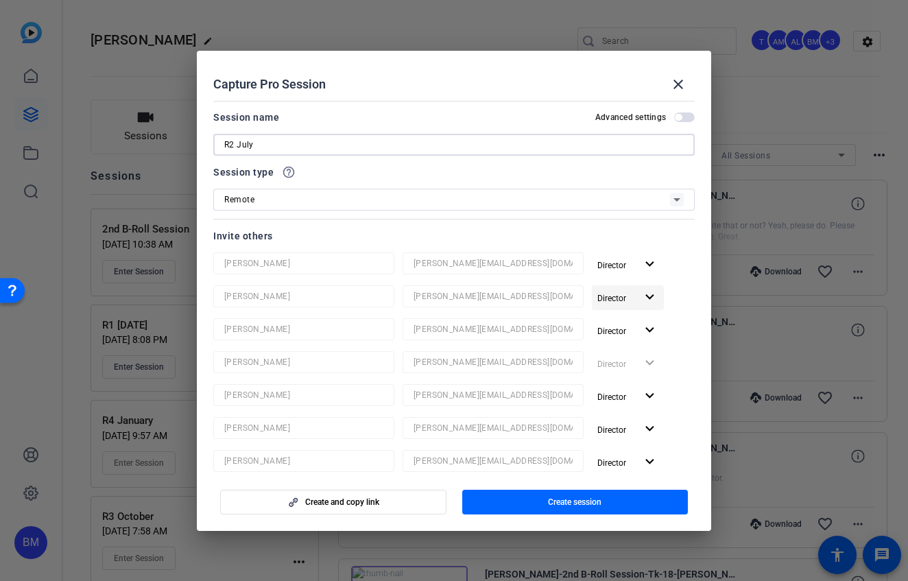
type input "R2 July"
click at [641, 300] on mat-icon "expand_more" at bounding box center [649, 297] width 17 height 17
click at [628, 348] on span "Remove User" at bounding box center [620, 350] width 51 height 10
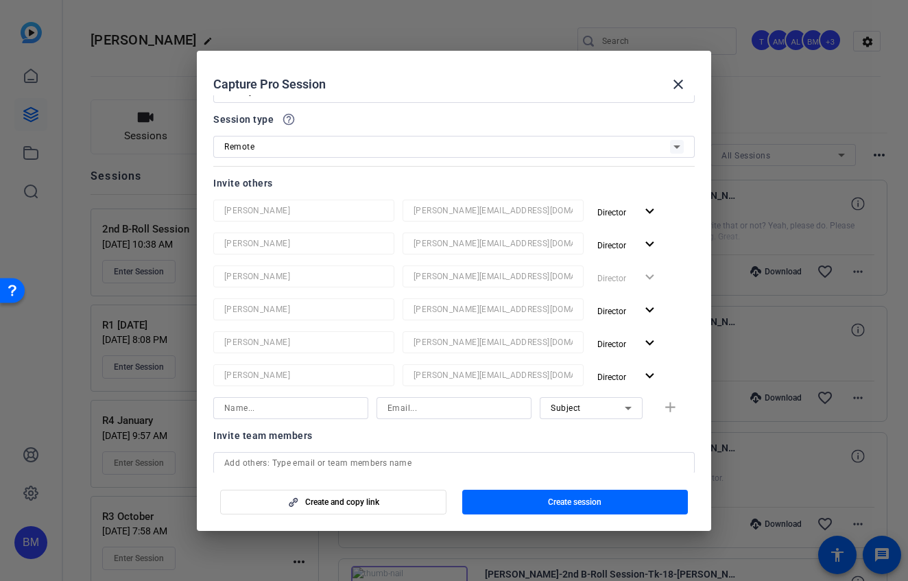
scroll to position [236, 0]
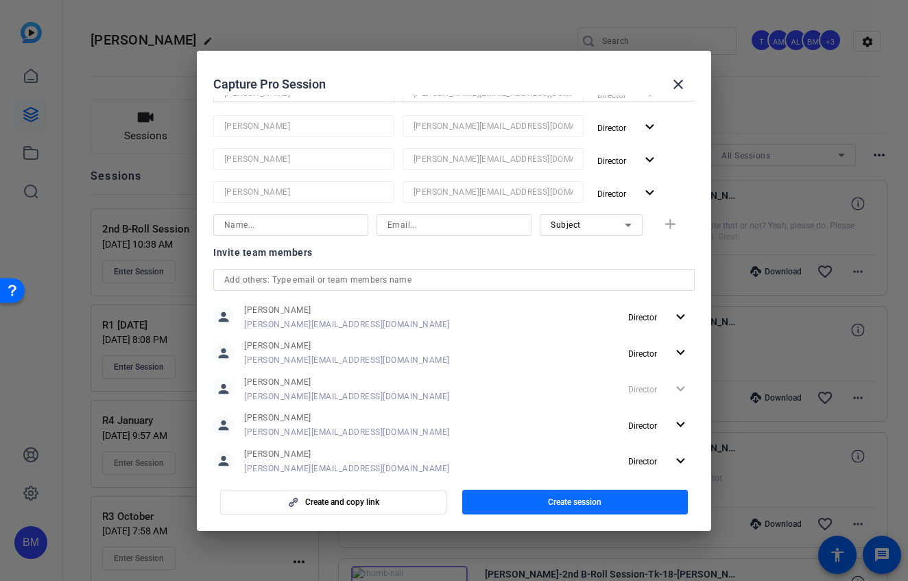
click at [635, 502] on span "button" at bounding box center [575, 502] width 226 height 33
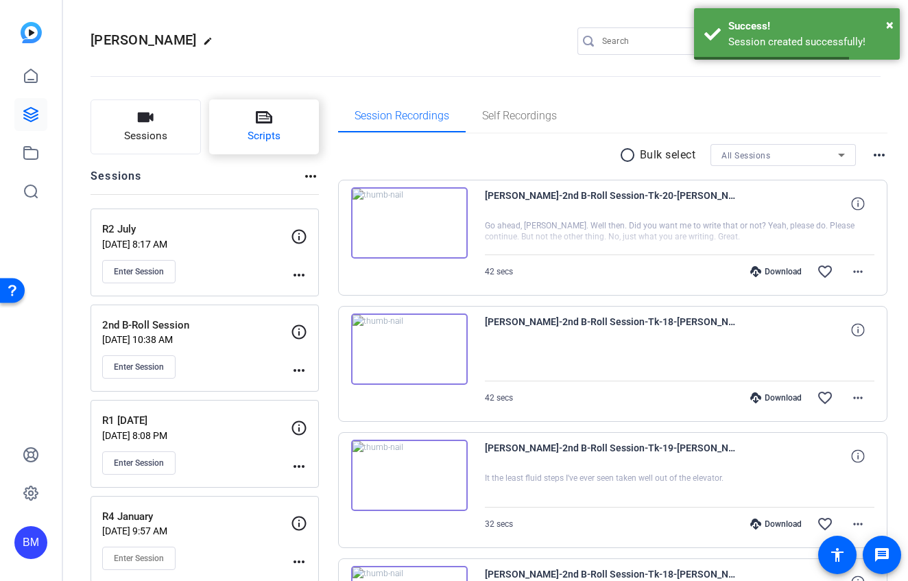
click at [247, 128] on button "Scripts" at bounding box center [264, 126] width 110 height 55
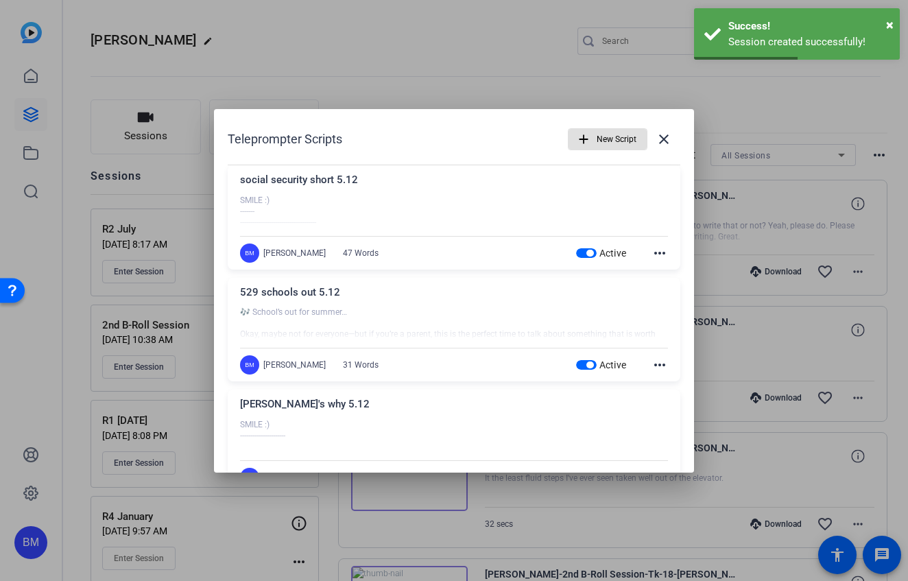
click at [587, 142] on span "button" at bounding box center [608, 139] width 78 height 33
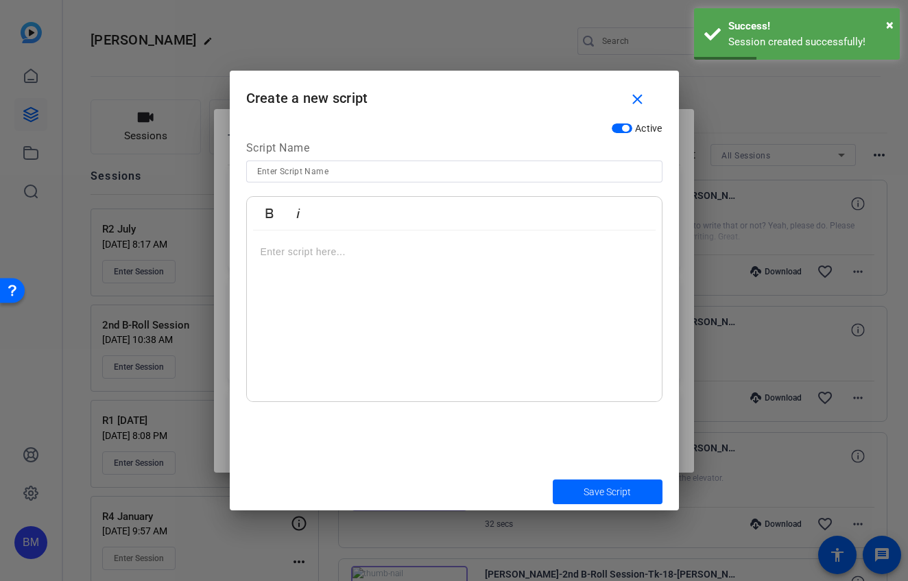
click at [586, 165] on input at bounding box center [454, 171] width 394 height 16
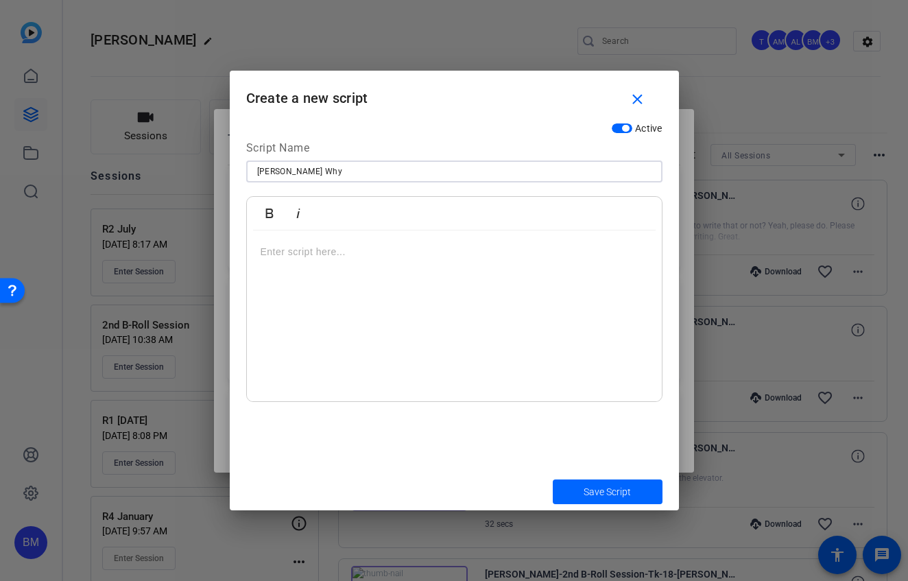
type input "[PERSON_NAME] Why"
click at [496, 317] on div at bounding box center [454, 317] width 415 height 172
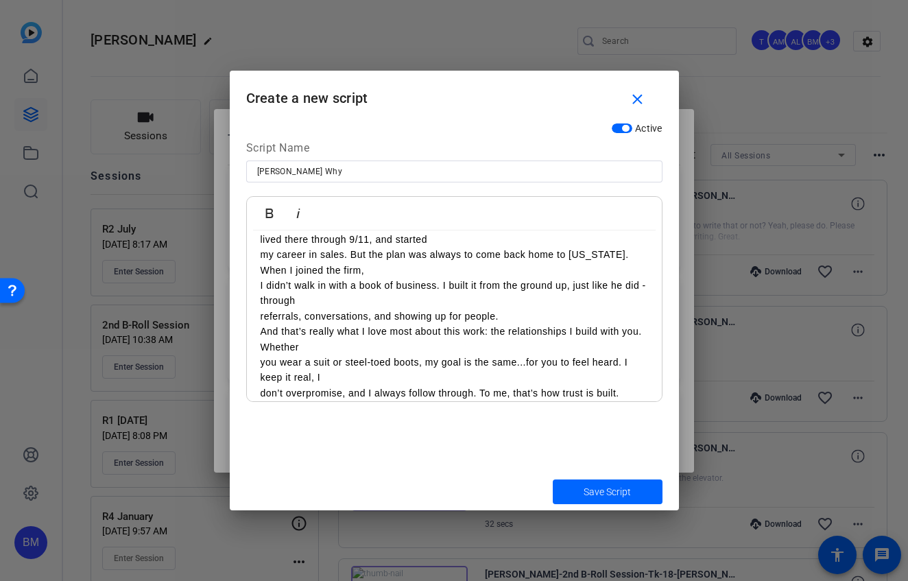
scroll to position [0, 0]
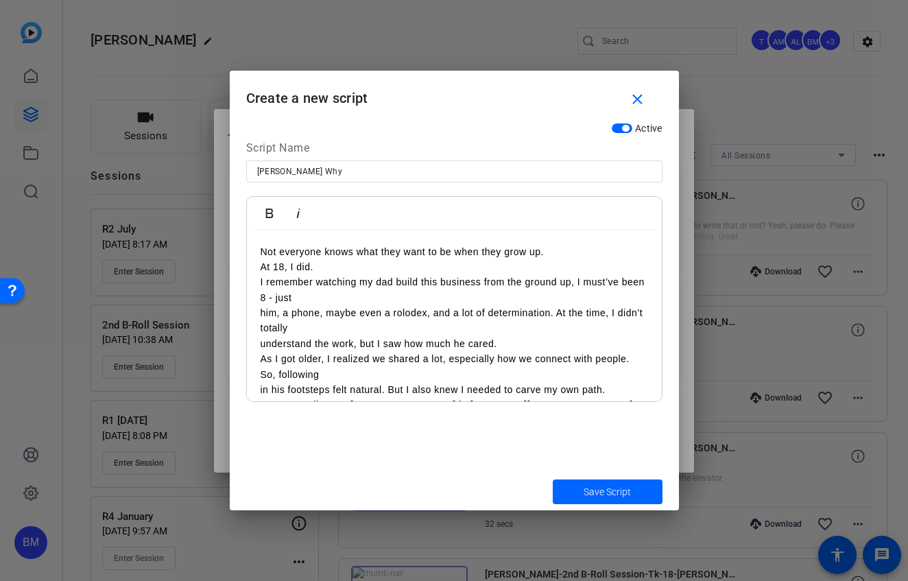
click at [258, 251] on div "Not everyone knows what they want to be when they grow up. At 18, I did. I reme…" at bounding box center [454, 528] width 415 height 595
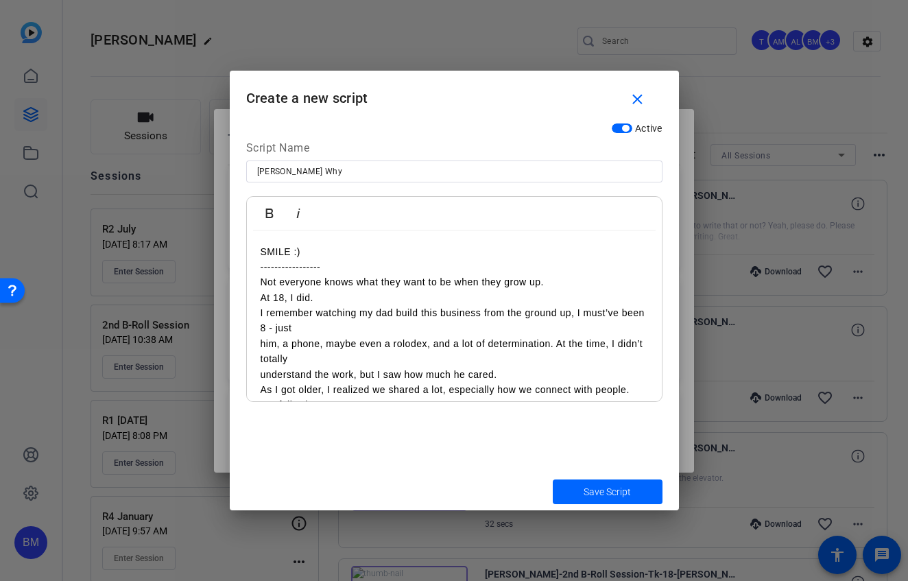
click at [585, 490] on span "Save Script" at bounding box center [607, 492] width 47 height 14
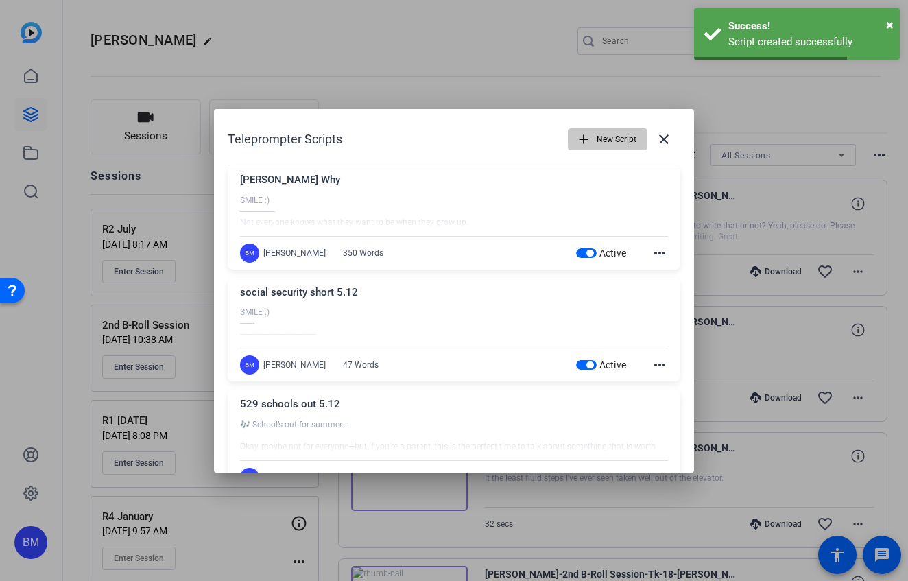
click at [616, 141] on span "New Script" at bounding box center [617, 139] width 40 height 26
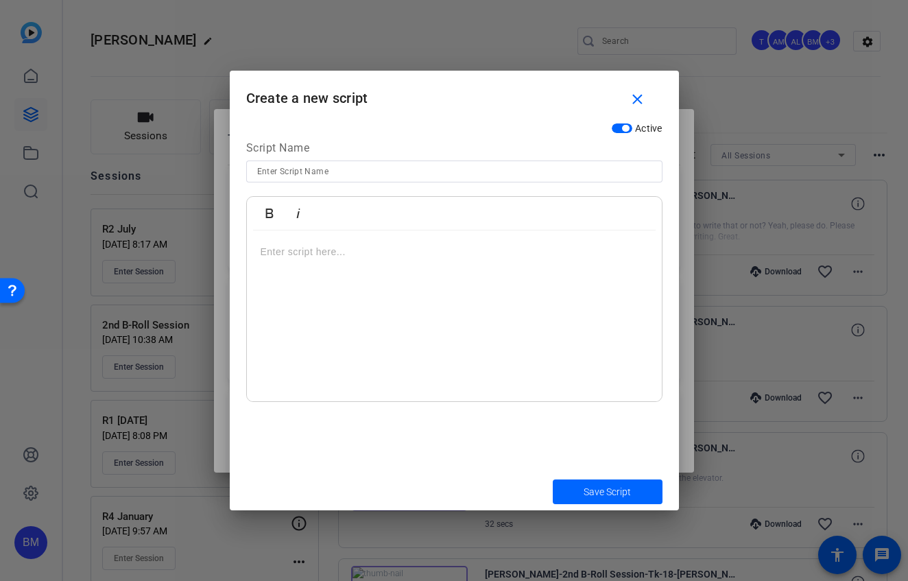
click at [309, 254] on p at bounding box center [455, 251] width 388 height 15
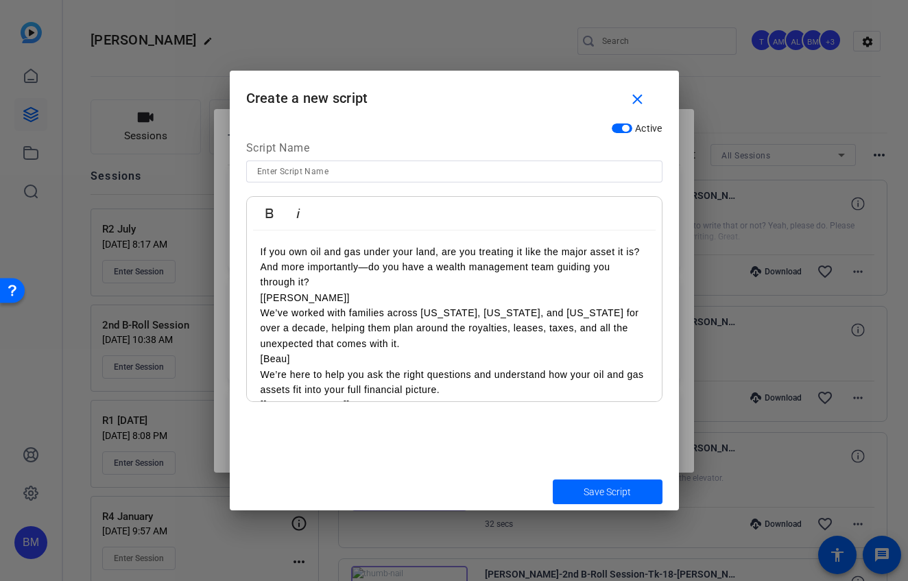
scroll to position [73, 0]
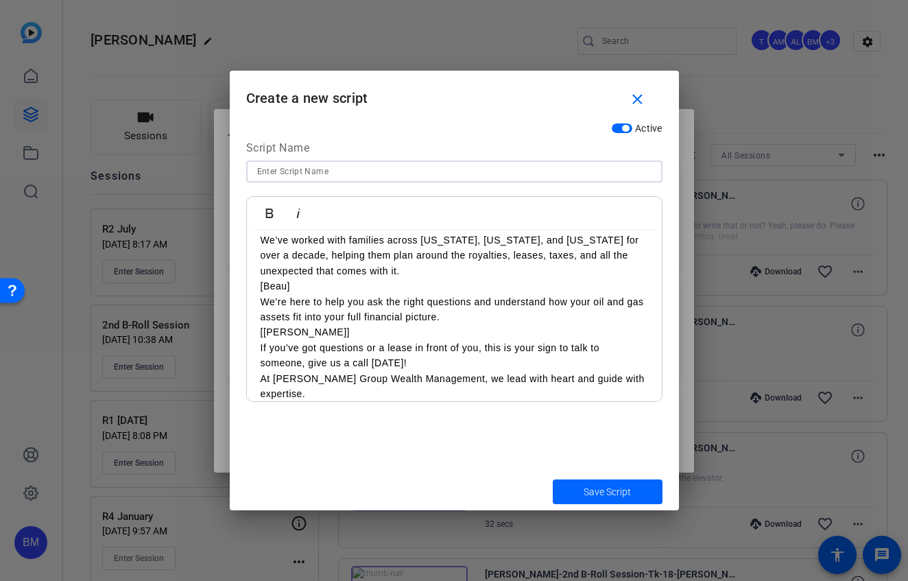
click at [337, 172] on input at bounding box center [454, 171] width 394 height 16
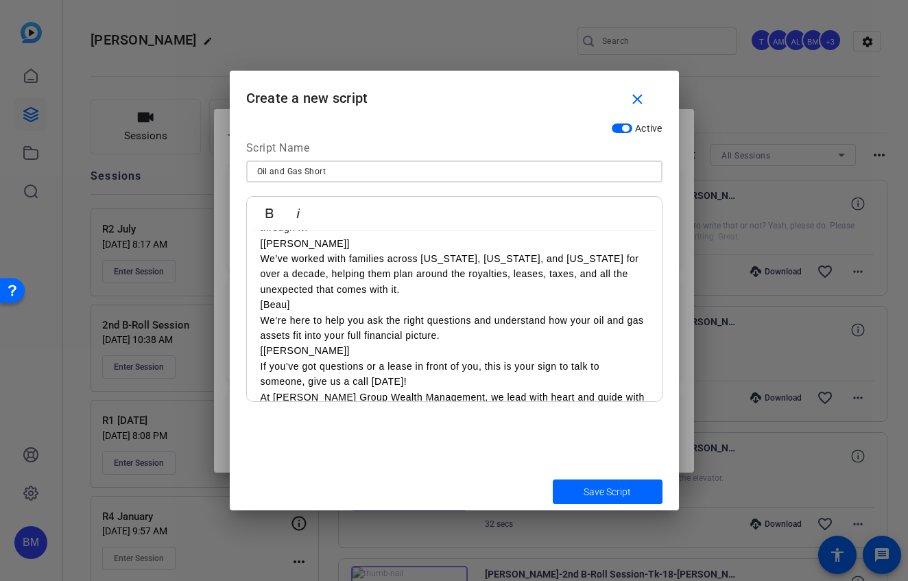
scroll to position [0, 0]
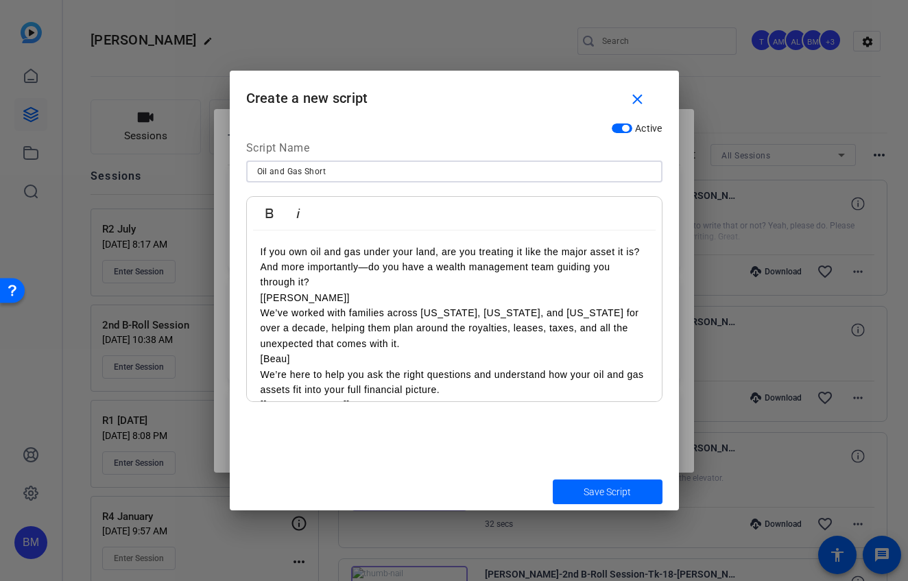
type input "Oil and Gas Short"
click at [259, 250] on div "If you own oil and gas under your land, are you treating it like the major asse…" at bounding box center [454, 367] width 415 height 273
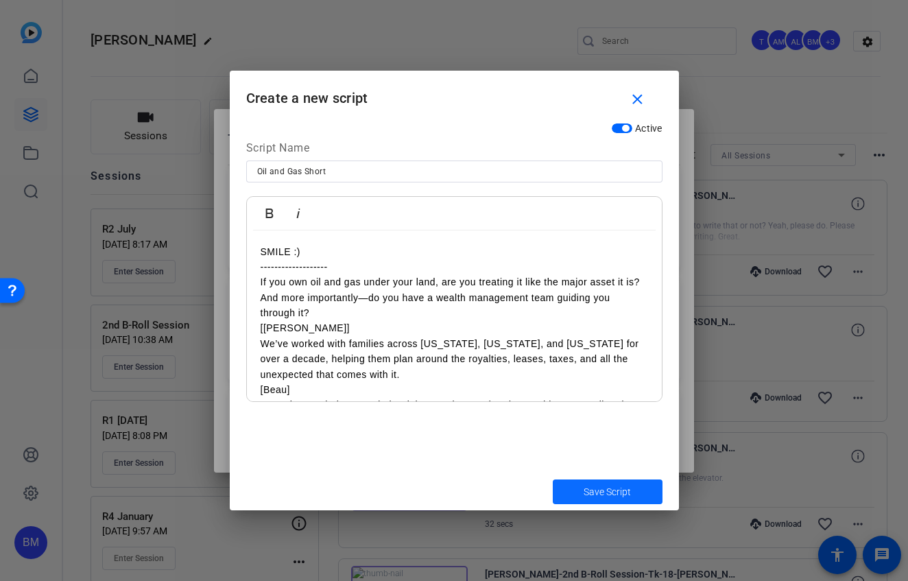
click at [589, 494] on span "Save Script" at bounding box center [607, 492] width 47 height 14
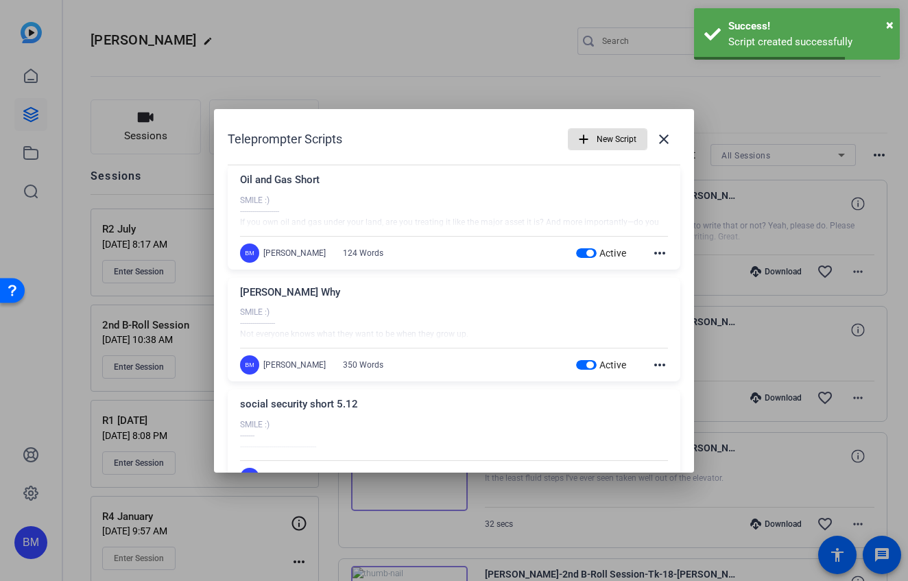
click at [587, 144] on span "button" at bounding box center [608, 139] width 78 height 33
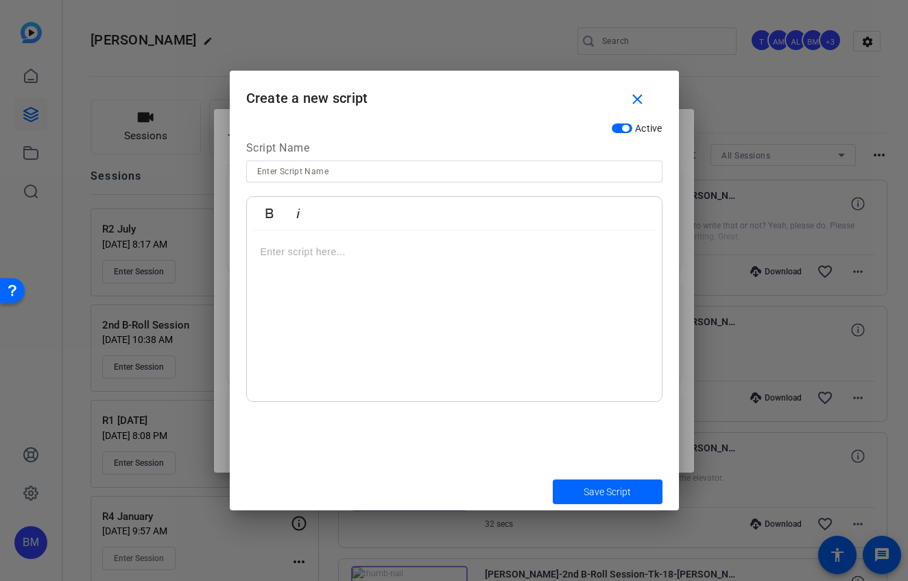
click at [278, 250] on p at bounding box center [455, 251] width 388 height 15
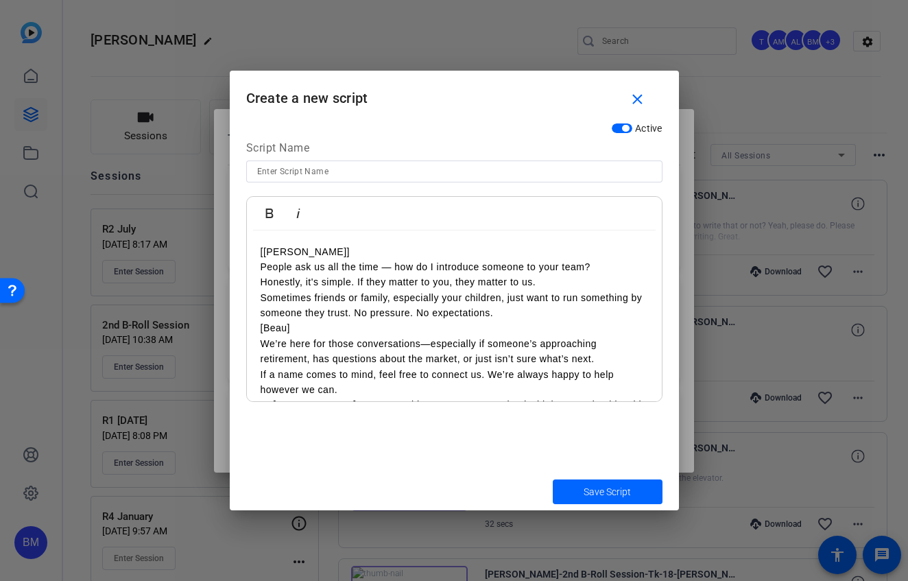
scroll to position [27, 0]
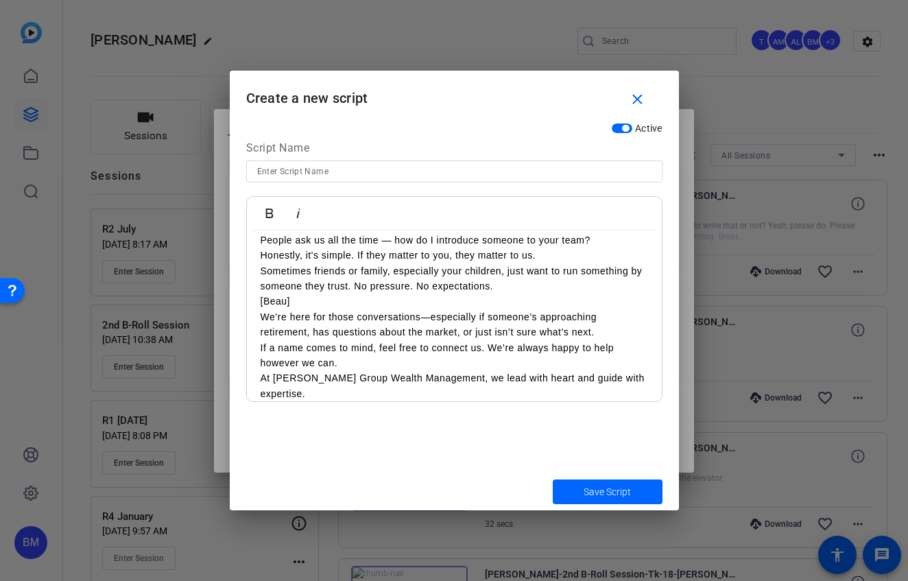
click at [296, 174] on input at bounding box center [454, 171] width 394 height 16
type input "Sounding Board ShORT"
click at [295, 279] on p "Sometimes friends or family, especially your children, just want to run somethi…" at bounding box center [455, 278] width 388 height 31
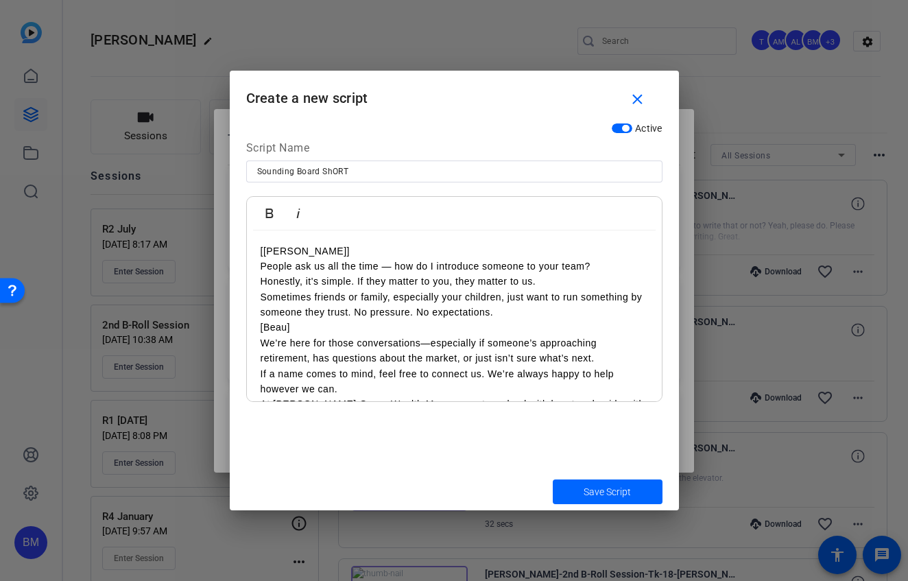
scroll to position [0, 0]
click at [254, 246] on div "[[PERSON_NAME]] People ask us all the time — how do I introduce someone to your…" at bounding box center [454, 344] width 415 height 227
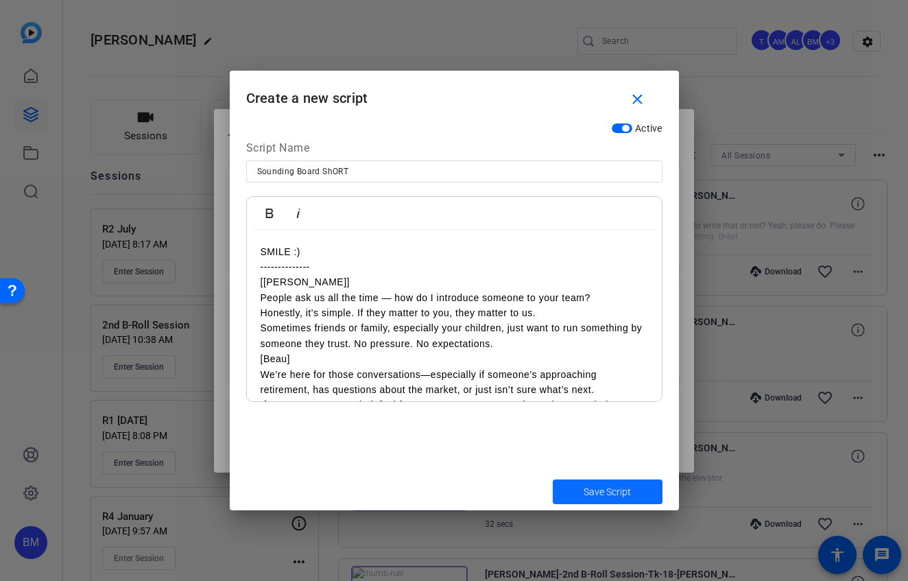
click at [565, 488] on span "submit" at bounding box center [608, 491] width 110 height 33
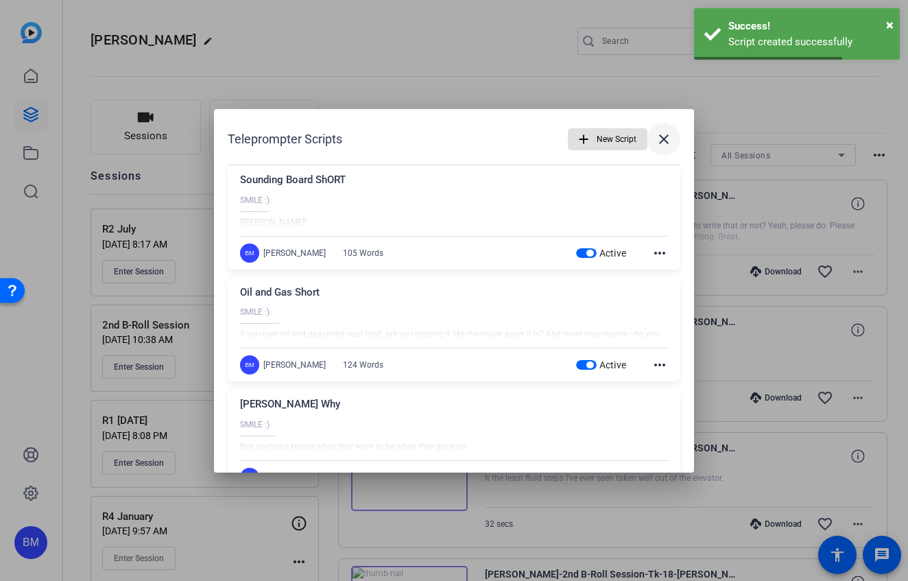
click at [656, 141] on mat-icon "close" at bounding box center [664, 139] width 16 height 16
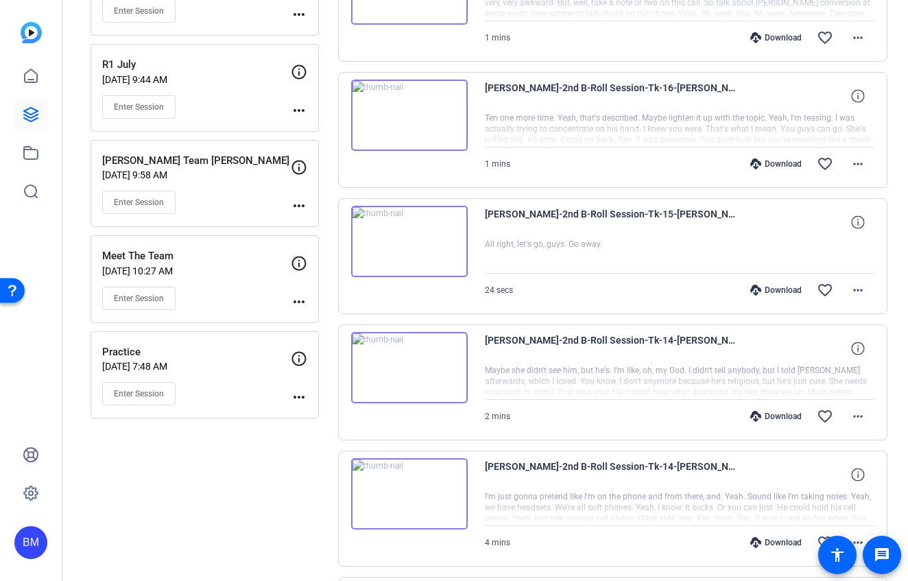
scroll to position [936, 0]
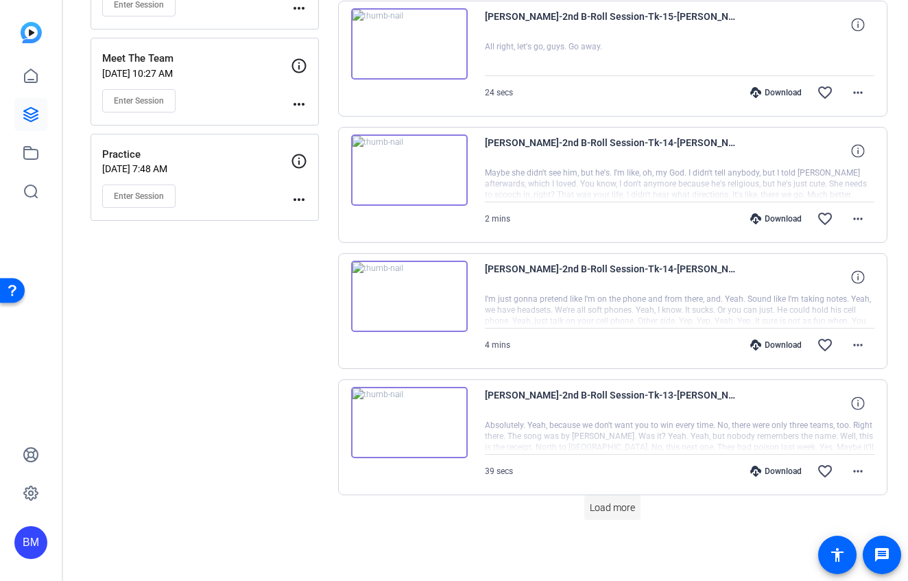
click at [603, 503] on span "Load more" at bounding box center [612, 508] width 45 height 14
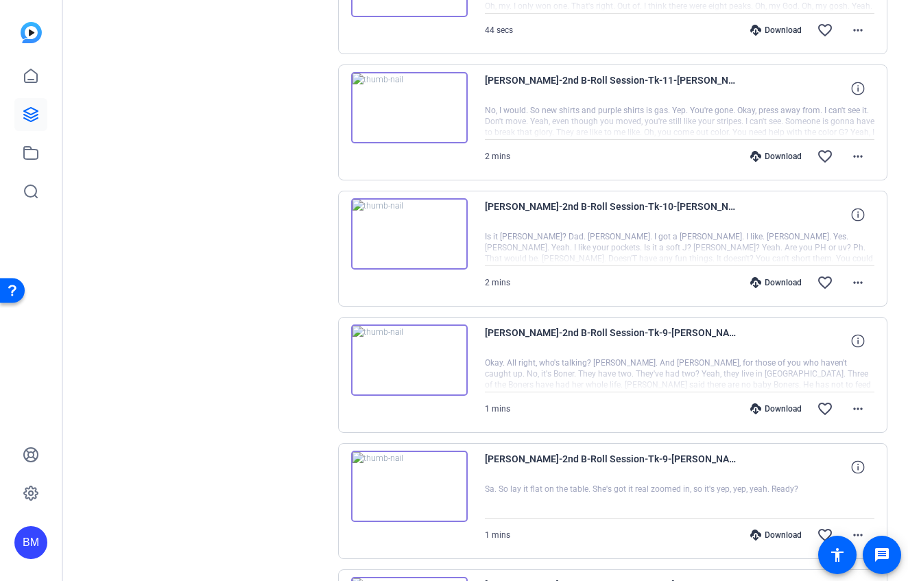
scroll to position [2199, 0]
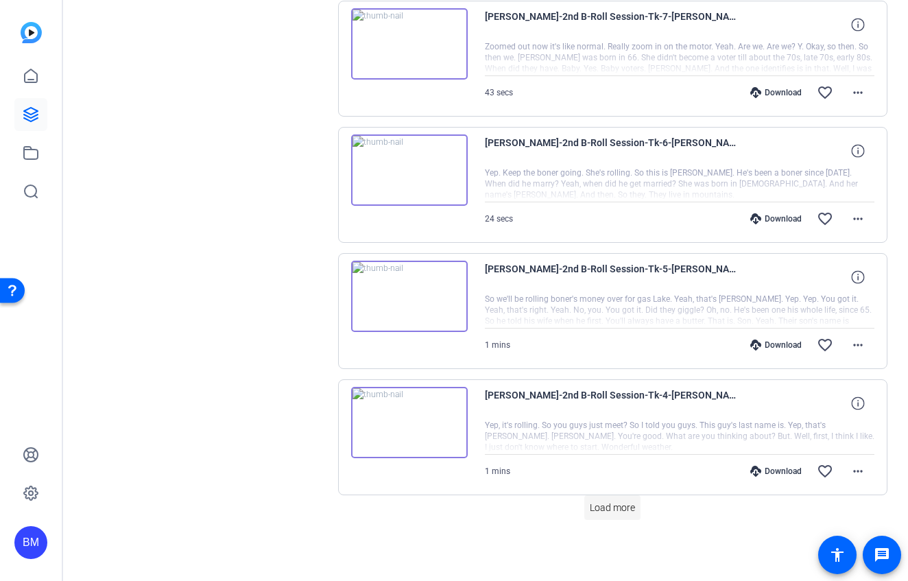
click at [613, 512] on span "Load more" at bounding box center [612, 508] width 45 height 14
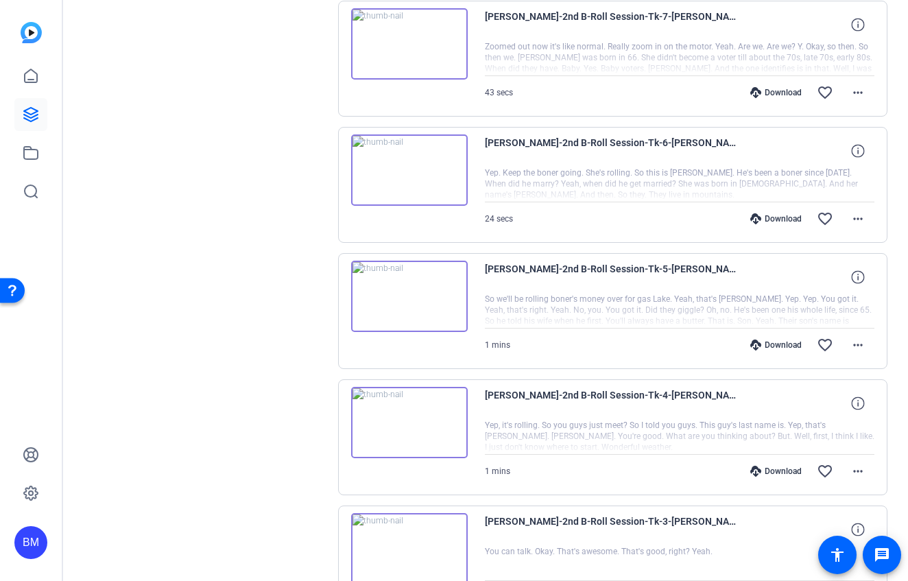
scroll to position [3023, 0]
